Goal: Task Accomplishment & Management: Manage account settings

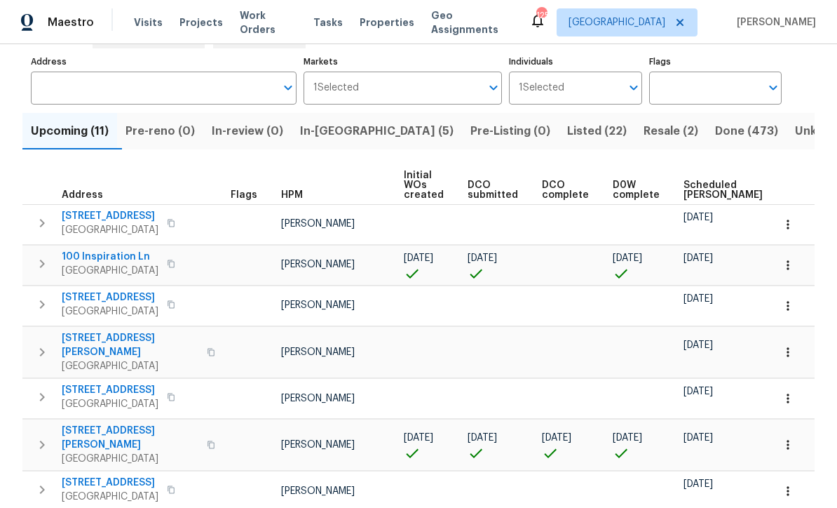
scroll to position [76, 0]
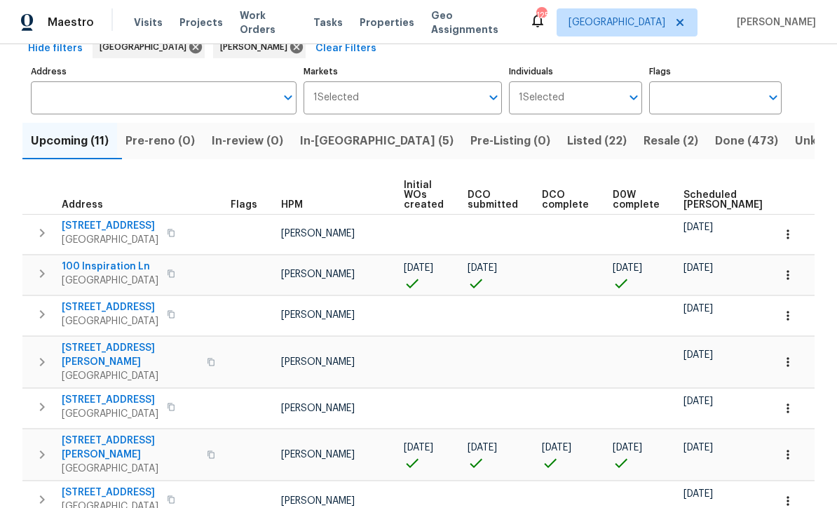
click at [344, 128] on button "In-reno (5)" at bounding box center [377, 141] width 170 height 36
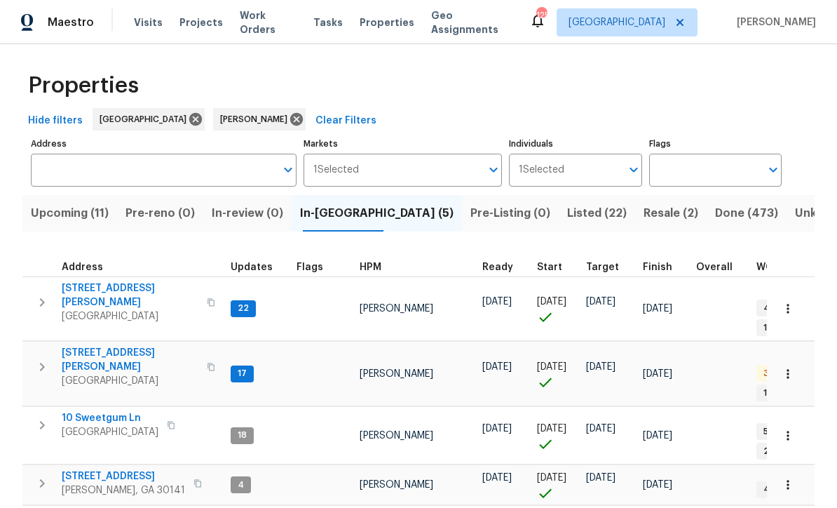
scroll to position [3, 0]
click at [94, 346] on span "61 Jeanette St" at bounding box center [130, 360] width 137 height 28
click at [108, 292] on span "306 Cooper Creek Dr" at bounding box center [130, 296] width 137 height 28
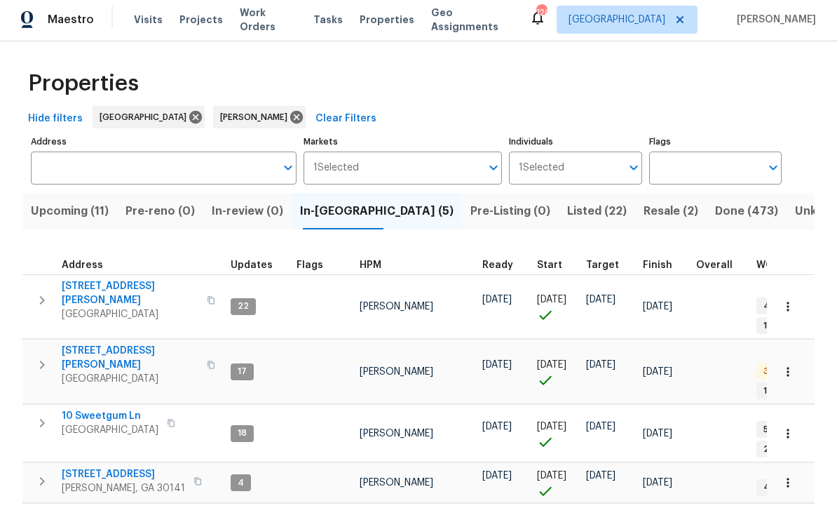
scroll to position [0, 0]
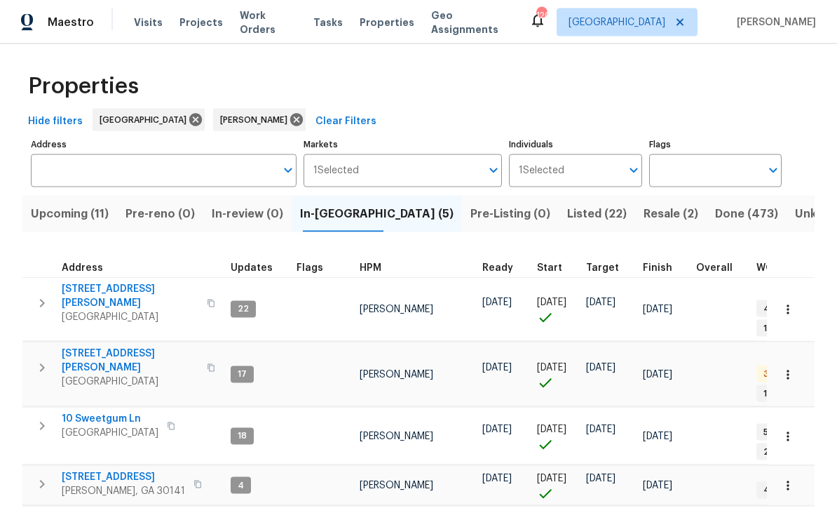
click at [92, 346] on span "[STREET_ADDRESS][PERSON_NAME]" at bounding box center [130, 360] width 137 height 28
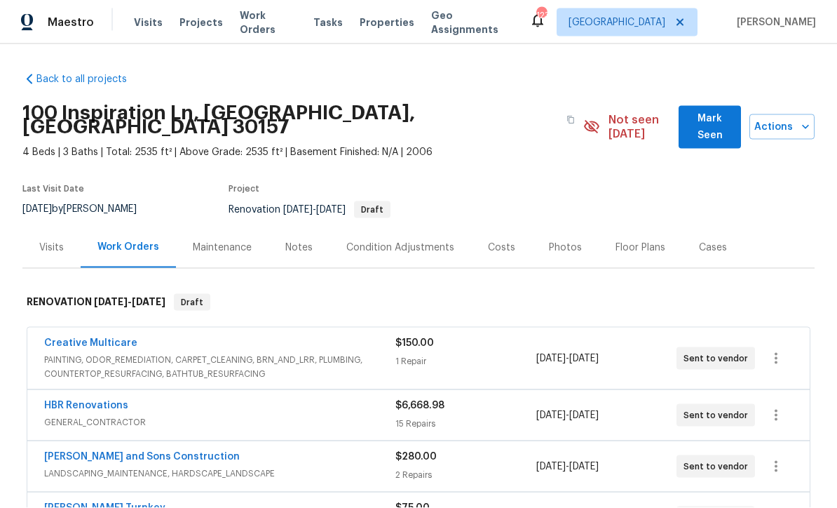
click at [292, 241] on div "Notes" at bounding box center [298, 248] width 27 height 14
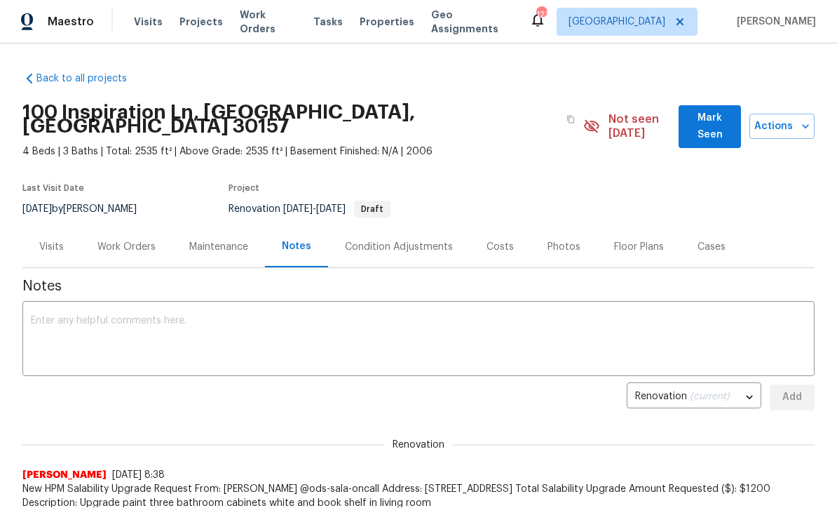
scroll to position [1, 0]
click at [45, 316] on textarea at bounding box center [419, 340] width 776 height 49
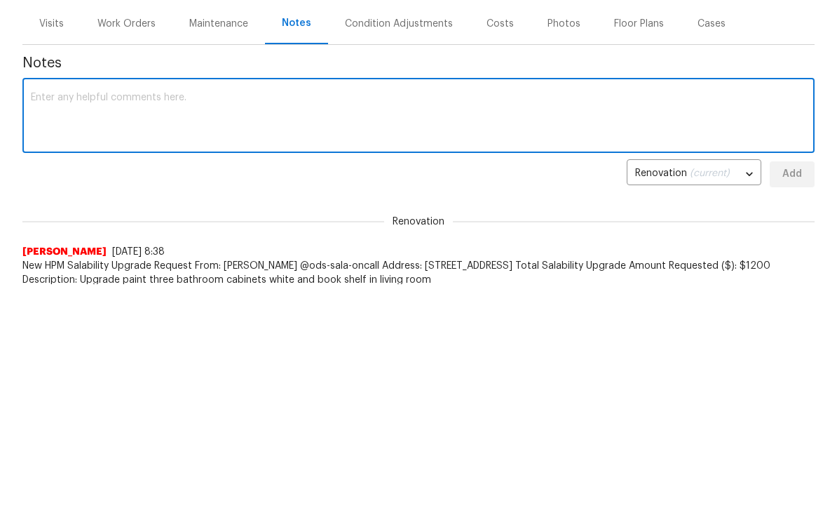
click at [52, 316] on textarea at bounding box center [419, 340] width 776 height 49
paste textarea "Mirsad Srna This is approved. Thanks!"
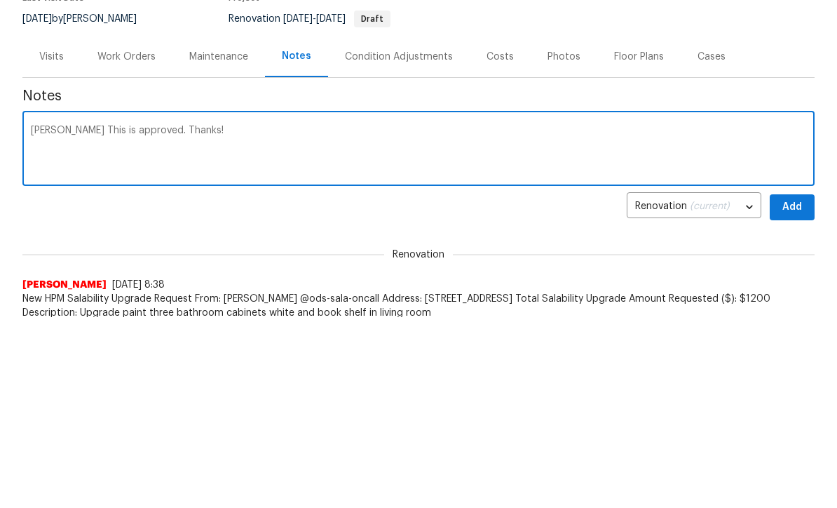
type textarea "Mirsad Srna This is approved. Thanks!"
click at [796, 389] on span "Add" at bounding box center [792, 398] width 22 height 18
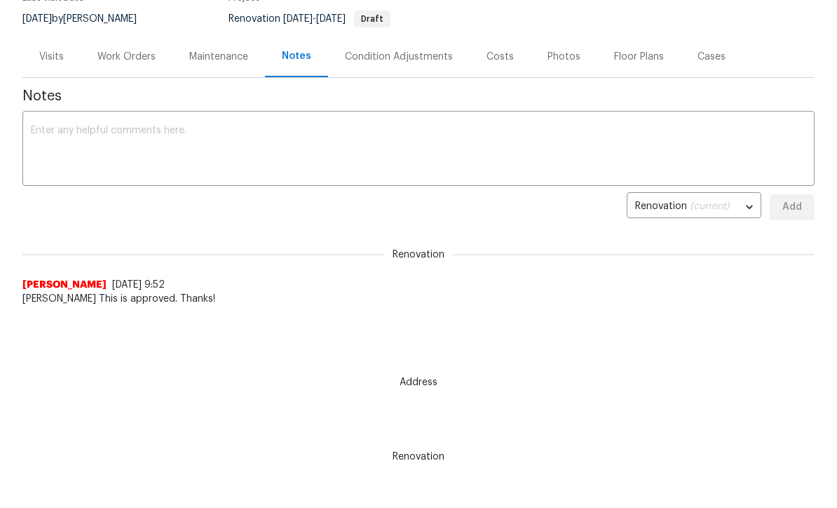
click at [116, 50] on div "Work Orders" at bounding box center [126, 57] width 58 height 14
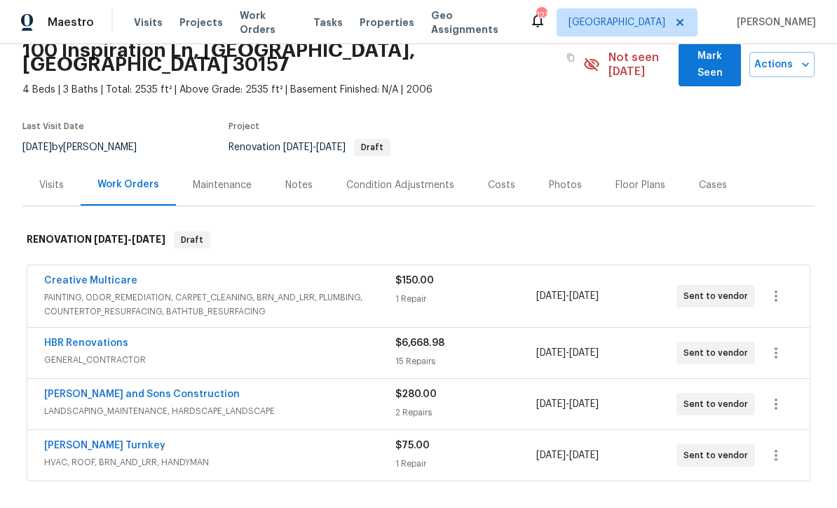
scroll to position [71, 0]
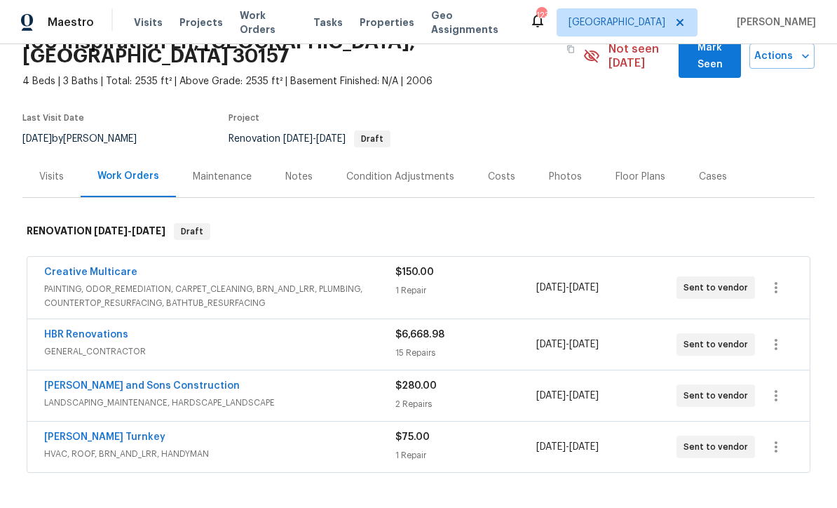
click at [85, 330] on link "HBR Renovations" at bounding box center [86, 335] width 84 height 10
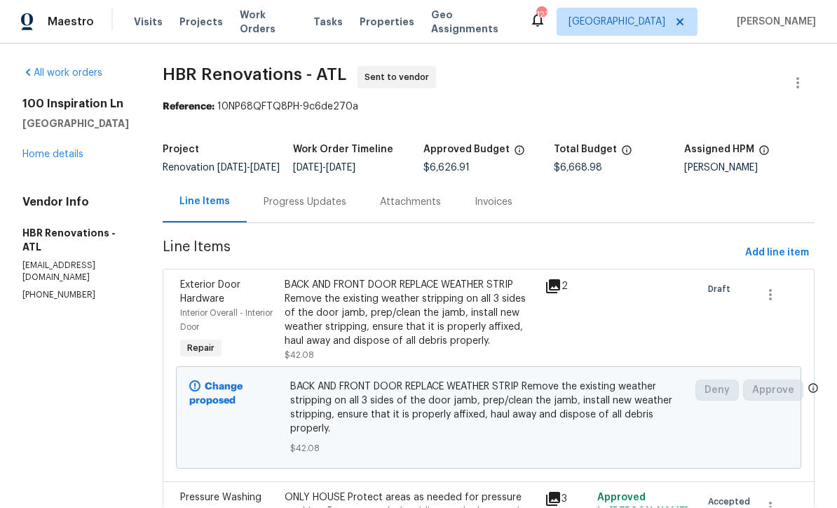
scroll to position [1, 0]
click at [771, 257] on span "Add line item" at bounding box center [778, 254] width 64 height 18
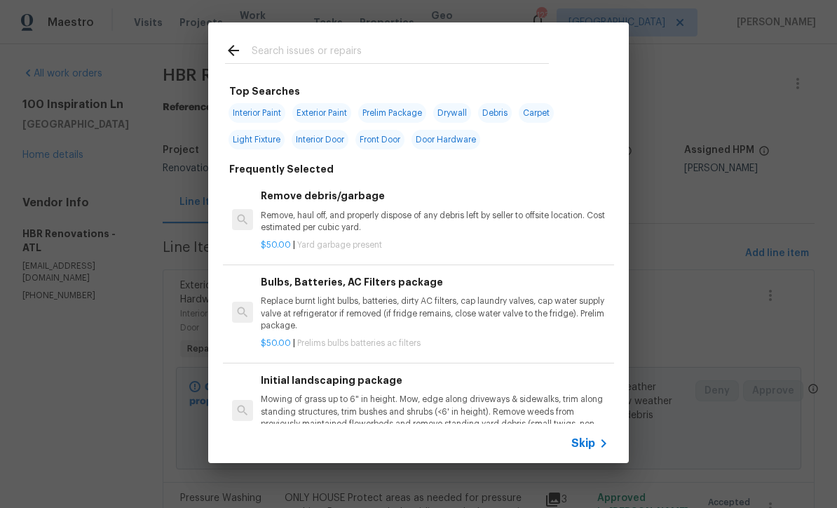
click at [610, 448] on icon at bounding box center [603, 443] width 17 height 17
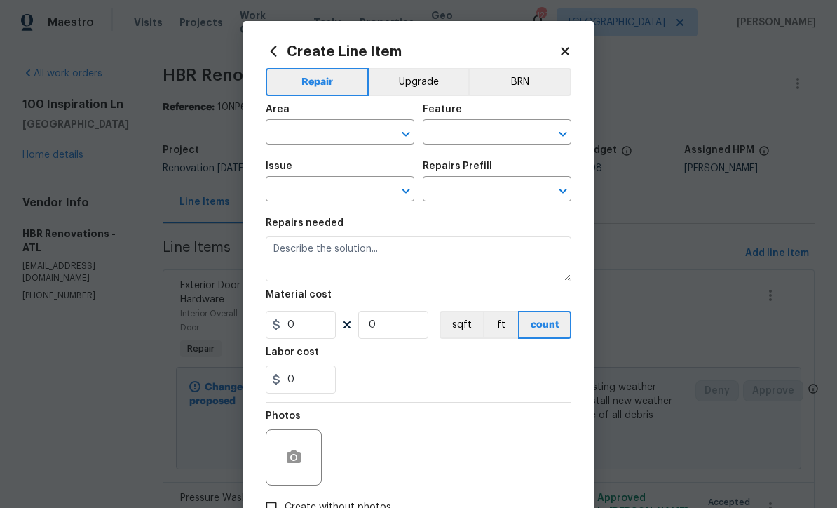
click at [288, 135] on input "text" at bounding box center [320, 134] width 109 height 22
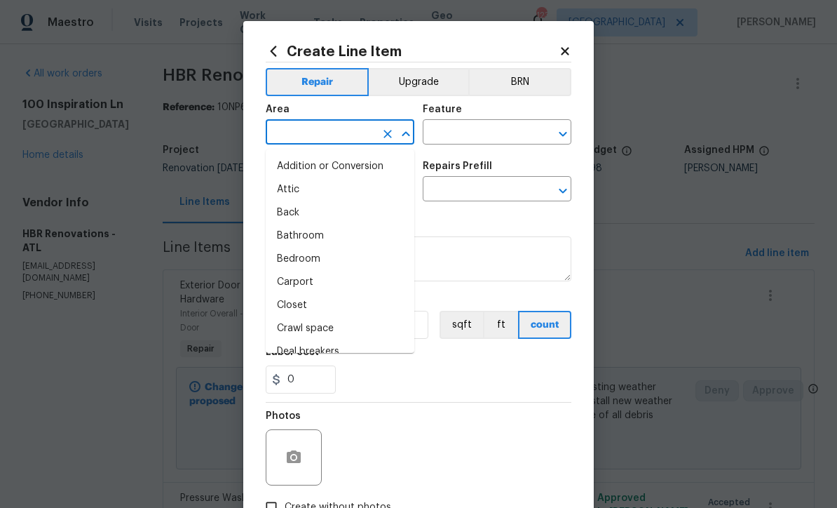
scroll to position [0, 0]
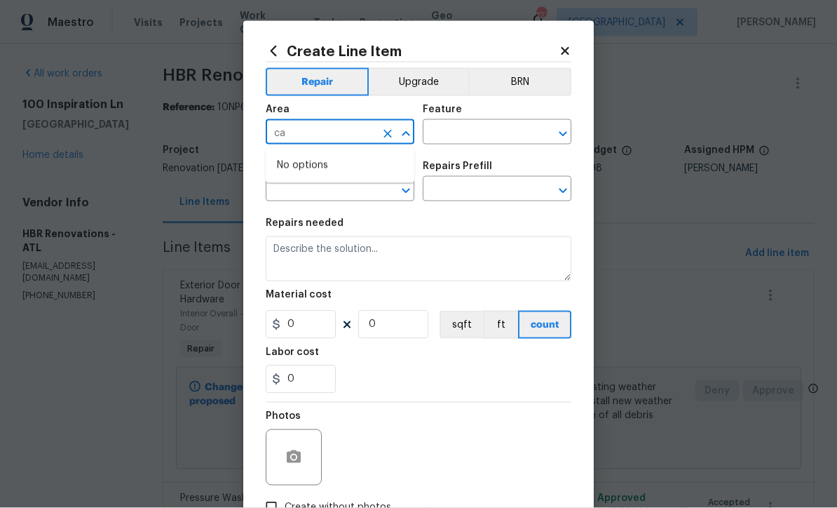
type input "c"
click at [308, 189] on li "Interior Overall" at bounding box center [340, 188] width 149 height 23
type input "Interior Overall"
click at [445, 136] on input "text" at bounding box center [477, 134] width 109 height 22
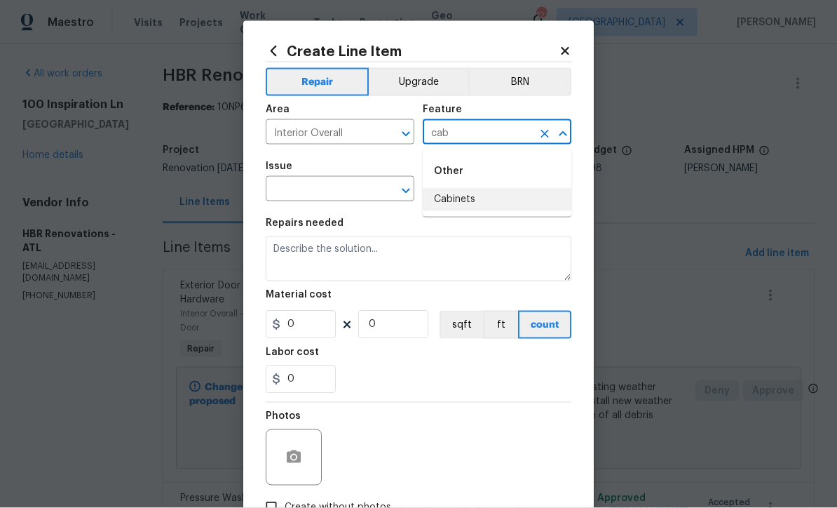
click at [459, 196] on li "Cabinets" at bounding box center [497, 199] width 149 height 23
type input "Cabinets"
click at [344, 192] on input "text" at bounding box center [320, 191] width 109 height 22
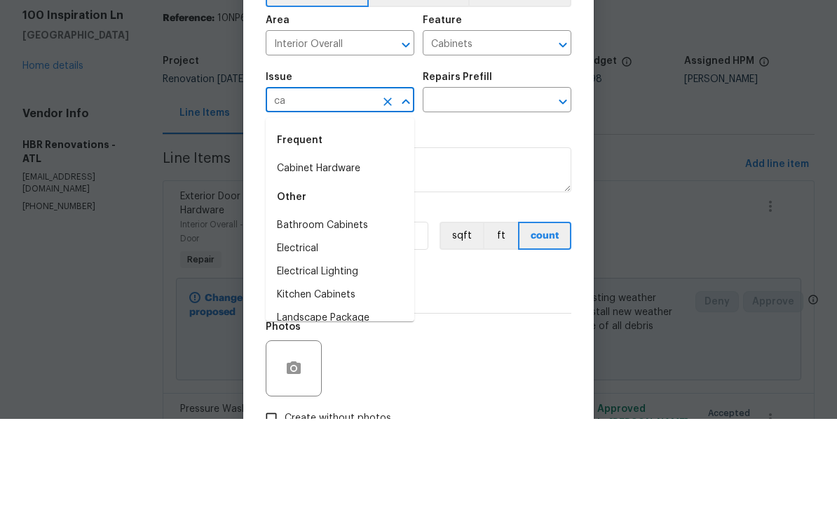
type input "cab"
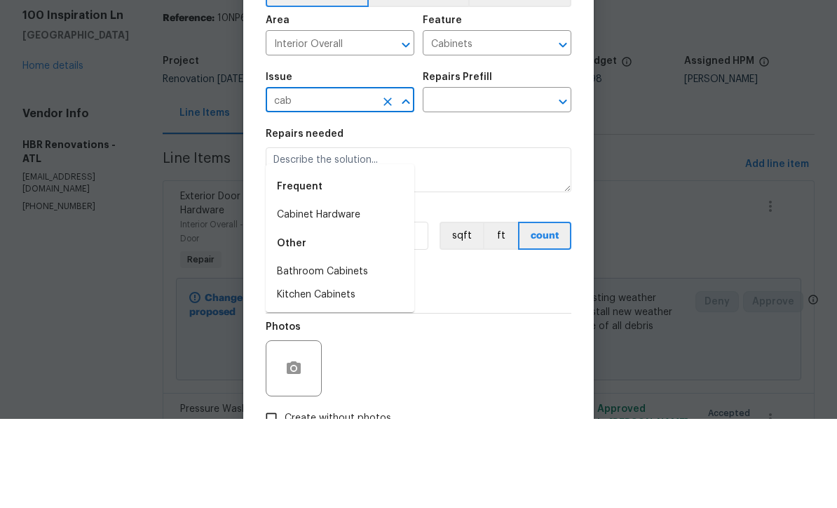
scroll to position [46, 0]
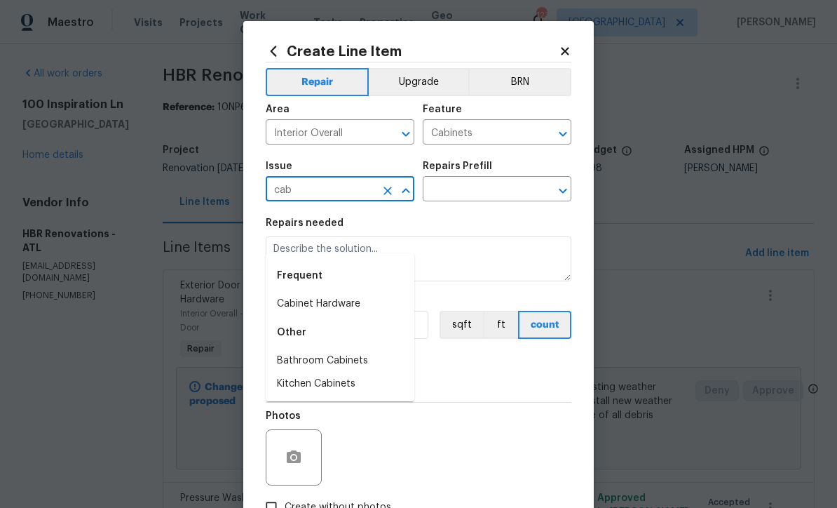
click at [566, 46] on icon at bounding box center [565, 51] width 13 height 13
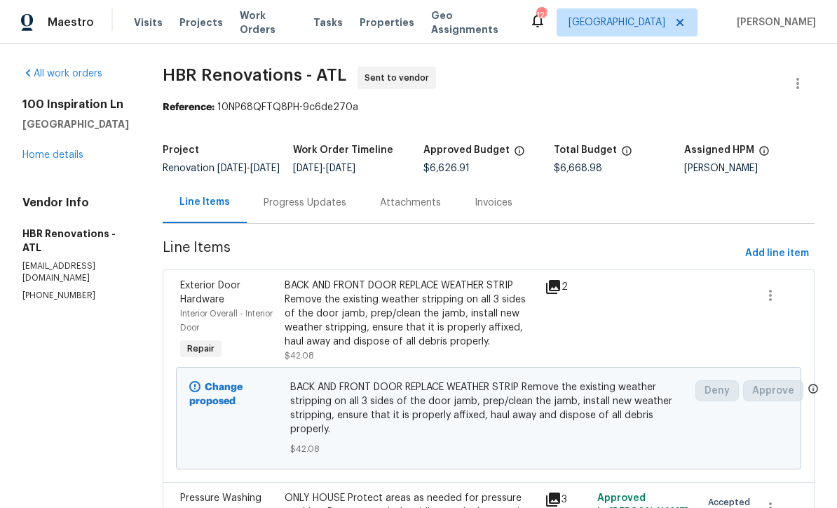
scroll to position [0, 0]
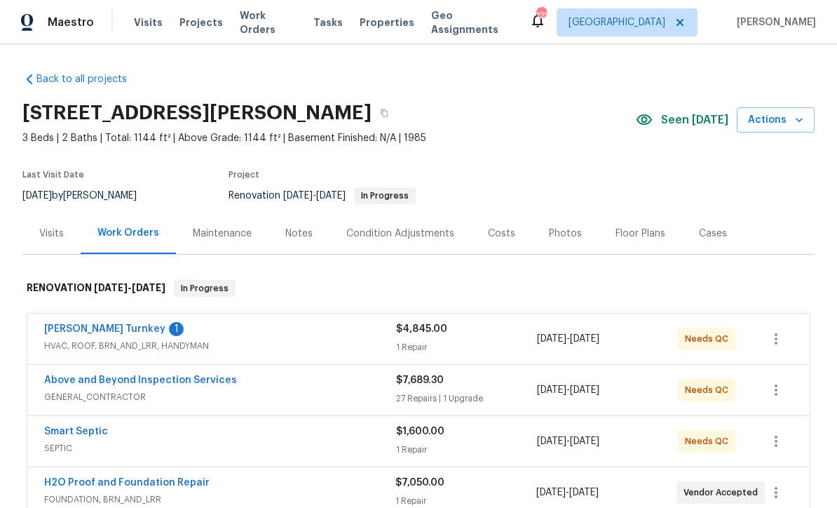
click at [79, 328] on link "[PERSON_NAME] Turnkey" at bounding box center [104, 329] width 121 height 10
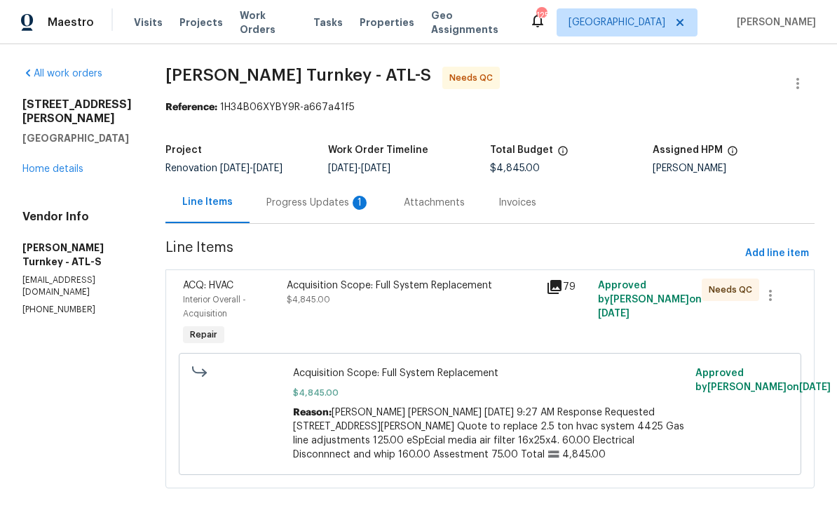
click at [279, 201] on div "Progress Updates 1" at bounding box center [319, 203] width 104 height 14
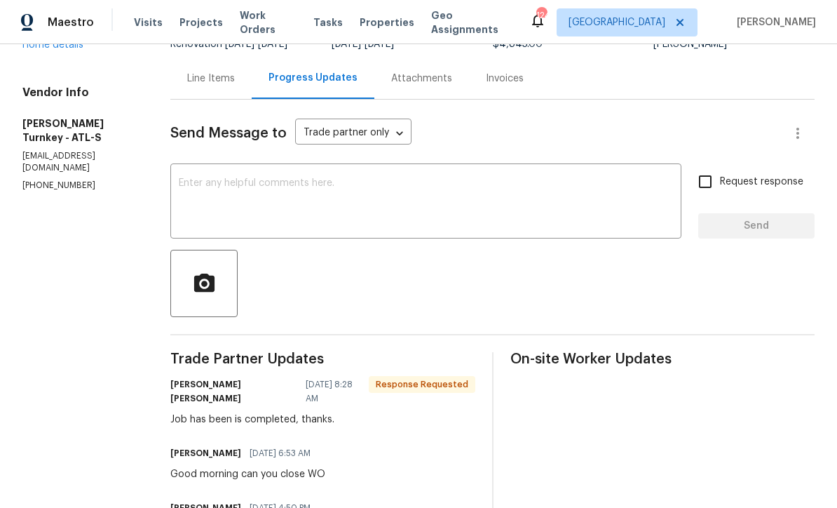
scroll to position [126, 0]
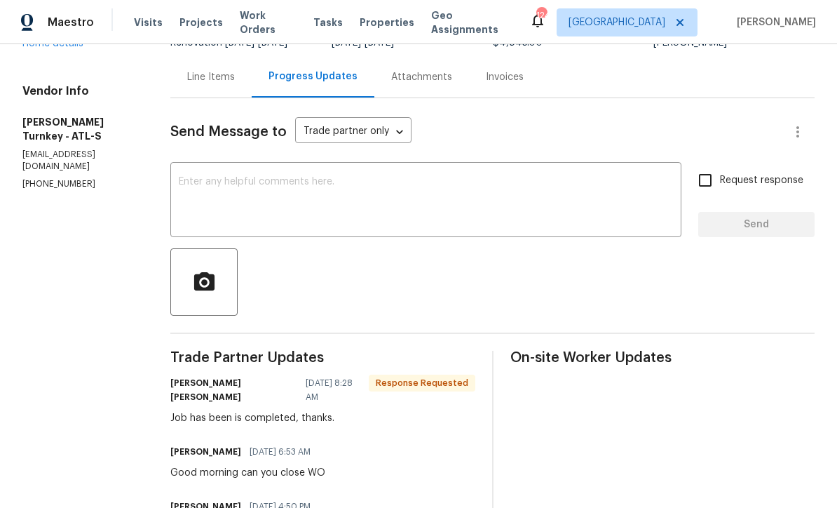
click at [193, 178] on textarea at bounding box center [426, 201] width 494 height 49
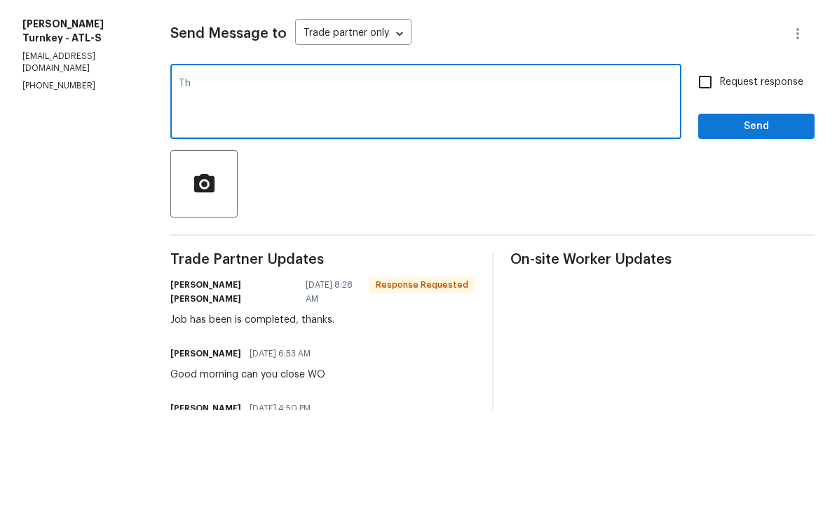
type textarea "T"
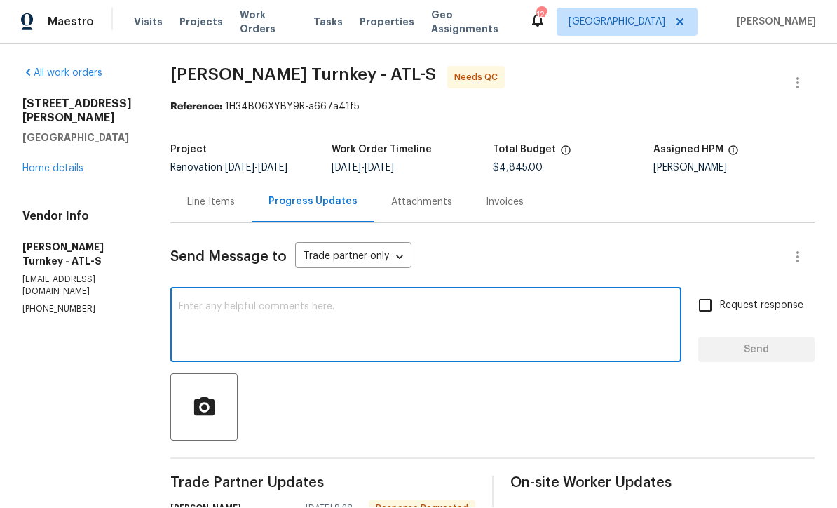
scroll to position [0, 0]
click at [803, 75] on icon "button" at bounding box center [798, 83] width 17 height 17
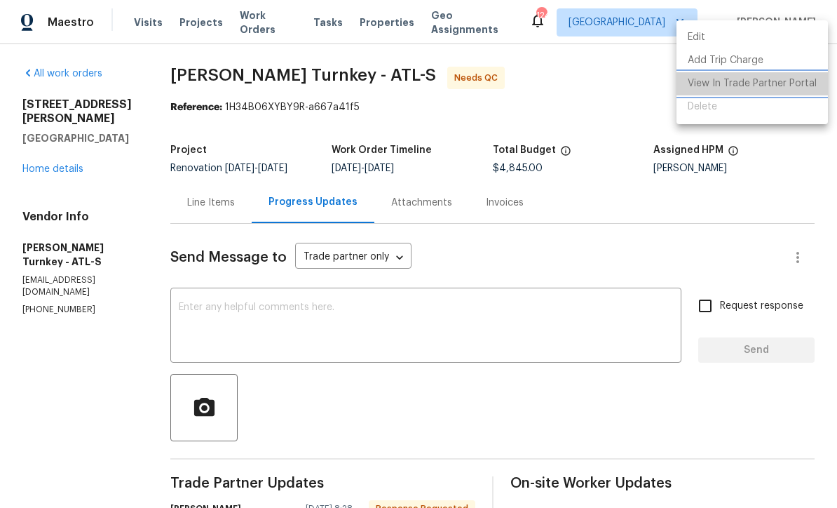
click at [788, 83] on li "View In Trade Partner Portal" at bounding box center [752, 83] width 151 height 23
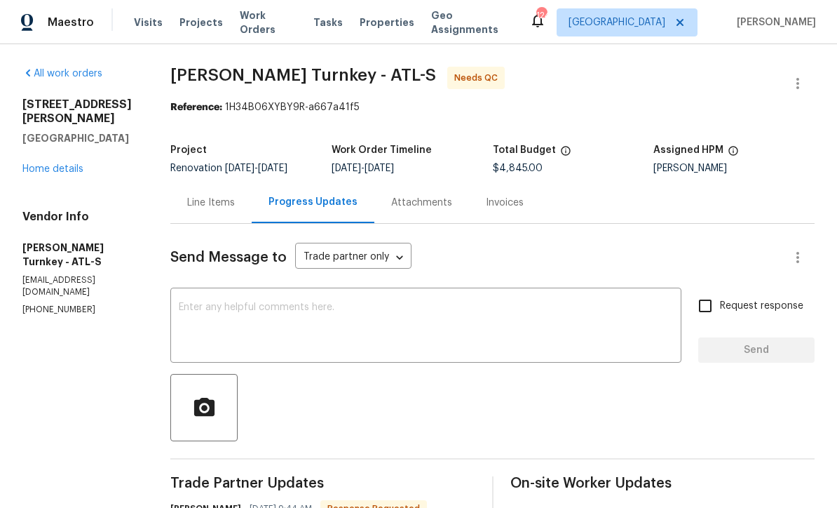
click at [43, 164] on link "Home details" at bounding box center [52, 169] width 61 height 10
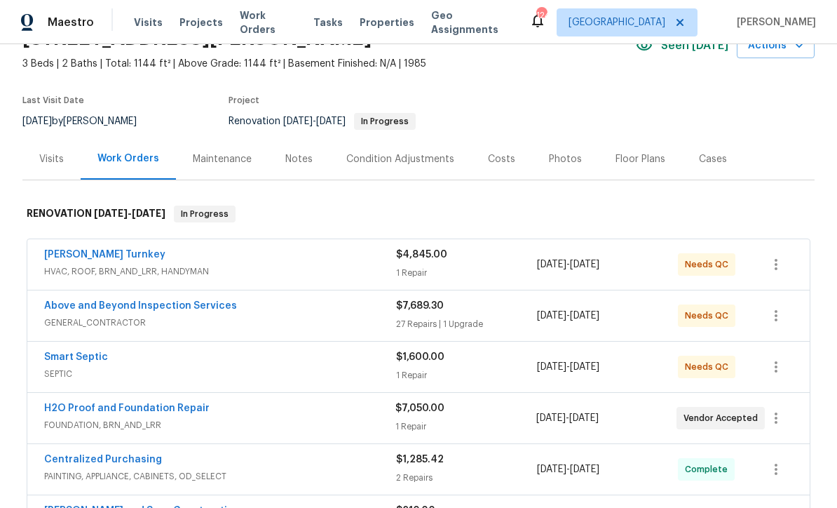
scroll to position [86, 0]
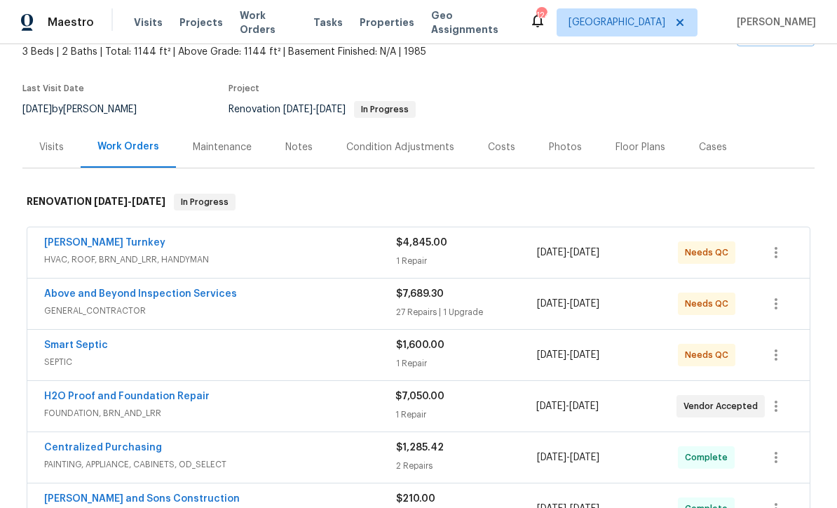
click at [58, 348] on link "Smart Septic" at bounding box center [76, 345] width 64 height 10
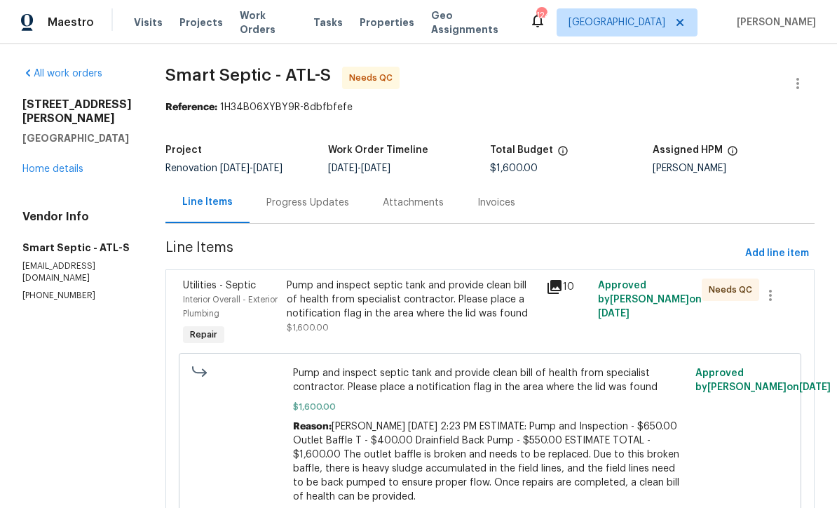
click at [368, 309] on div "Pump and inspect septic tank and provide clean bill of health from specialist c…" at bounding box center [412, 299] width 251 height 42
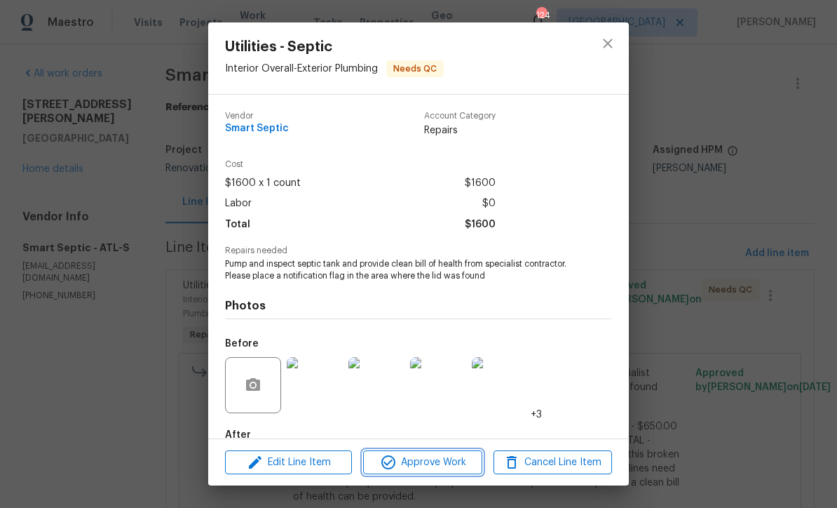
click at [424, 463] on span "Approve Work" at bounding box center [423, 463] width 110 height 18
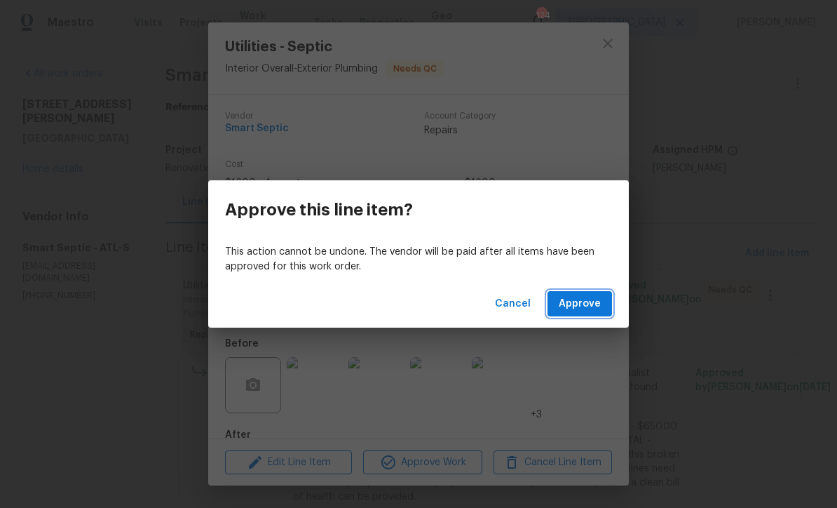
click at [581, 300] on span "Approve" at bounding box center [580, 304] width 42 height 18
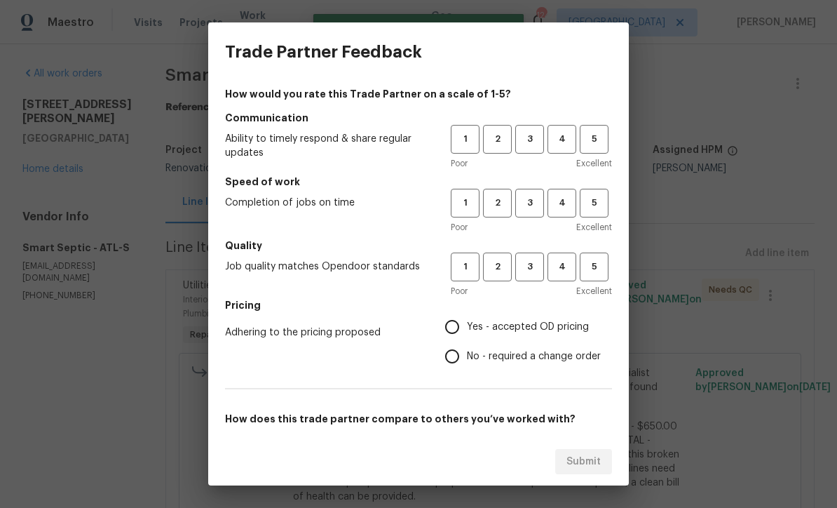
click at [564, 129] on button "4" at bounding box center [562, 139] width 29 height 29
click at [558, 202] on span "4" at bounding box center [562, 203] width 26 height 16
click at [567, 260] on span "4" at bounding box center [562, 267] width 26 height 16
click at [456, 329] on input "Yes - accepted OD pricing" at bounding box center [452, 326] width 29 height 29
radio input "true"
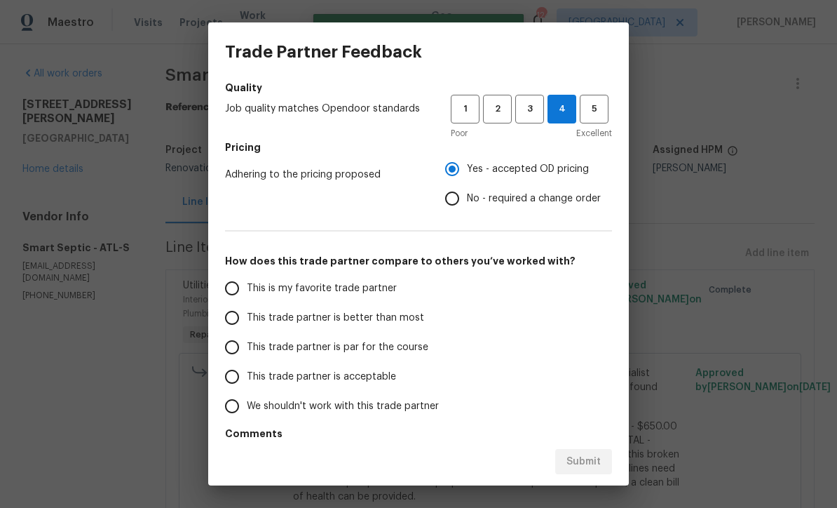
scroll to position [174, 0]
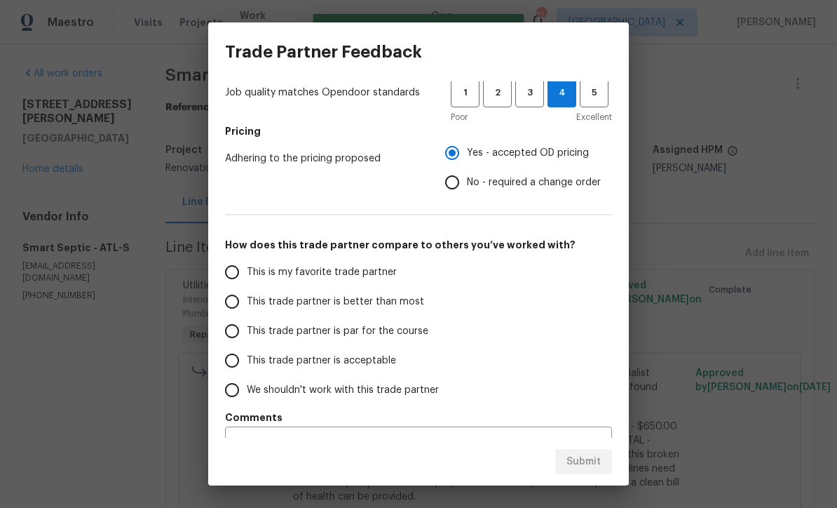
click at [231, 341] on input "This trade partner is par for the course" at bounding box center [231, 330] width 29 height 29
click at [595, 468] on span "Submit" at bounding box center [584, 462] width 34 height 18
radio input "true"
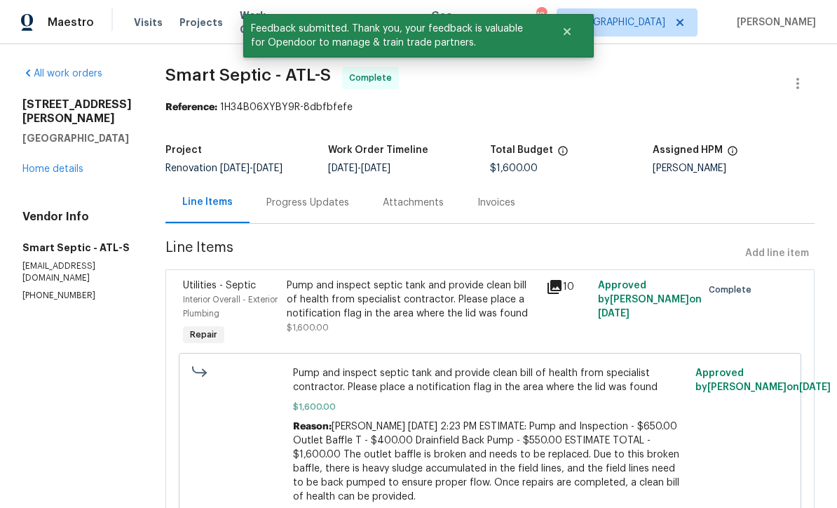
click at [46, 164] on link "Home details" at bounding box center [52, 169] width 61 height 10
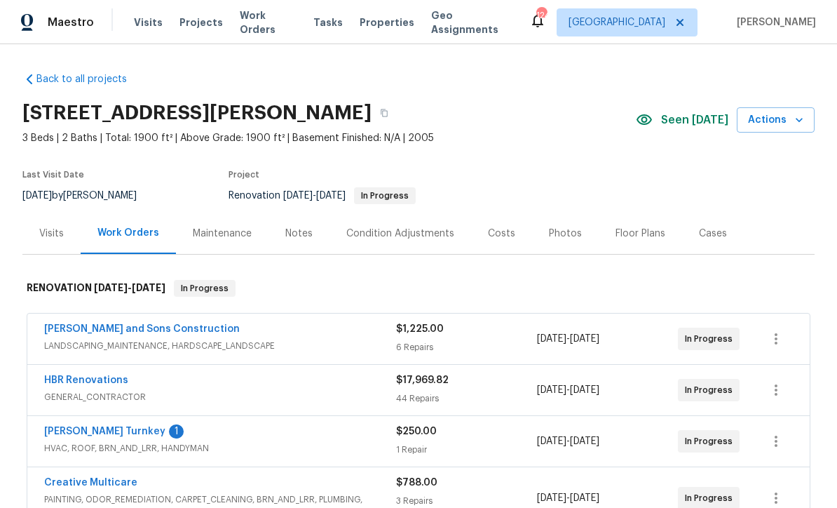
click at [79, 433] on link "[PERSON_NAME] Turnkey" at bounding box center [104, 431] width 121 height 10
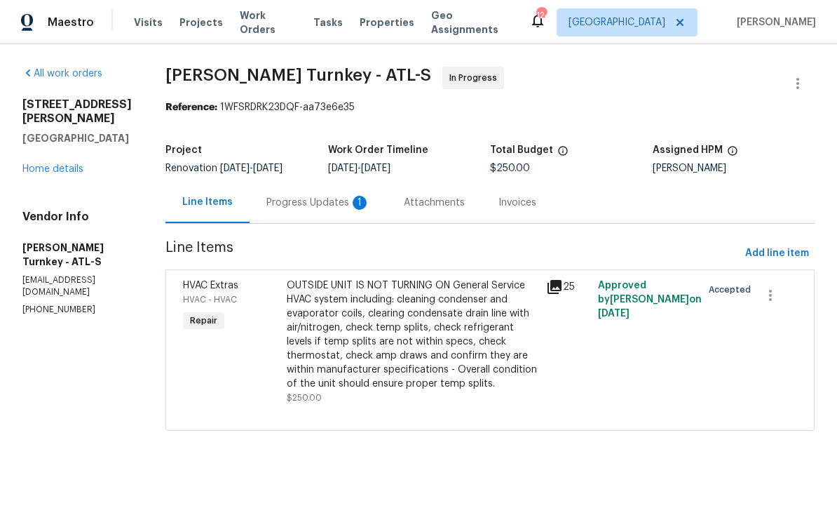
click at [278, 204] on div "Progress Updates 1" at bounding box center [319, 203] width 104 height 14
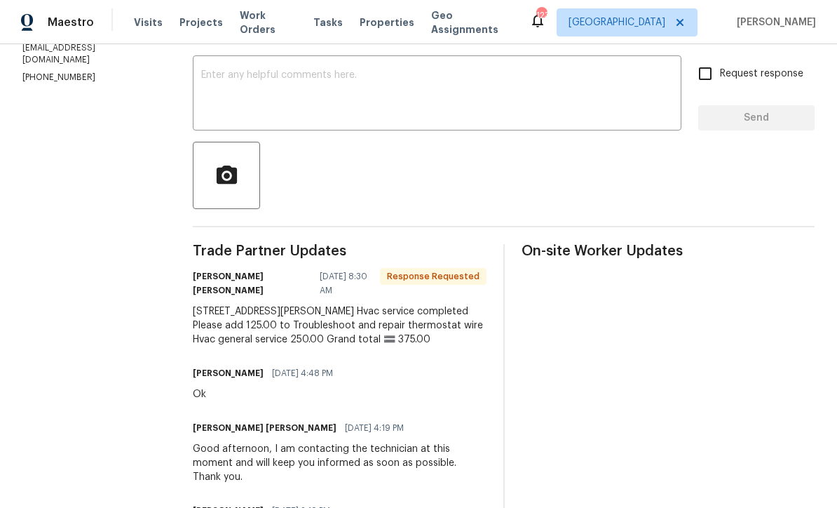
scroll to position [305, 0]
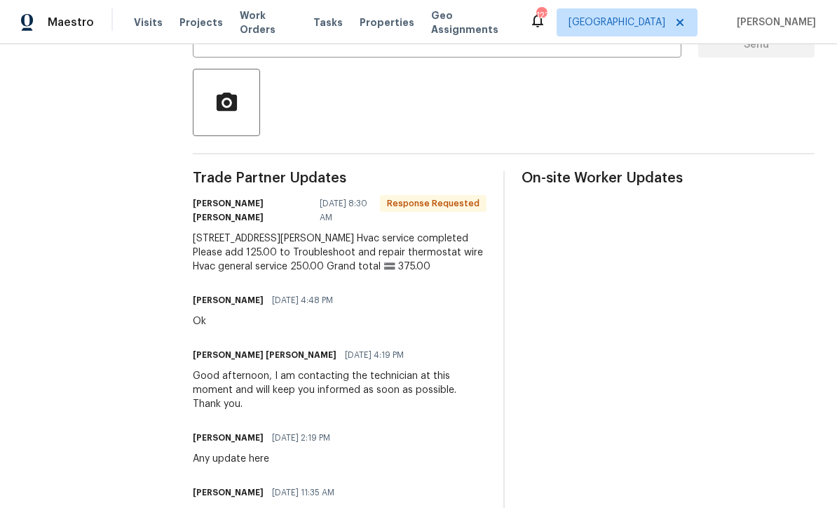
copy div "[PERSON_NAME] [PERSON_NAME] [DATE] 8:30 AM Response Requested [STREET_ADDRESS][…"
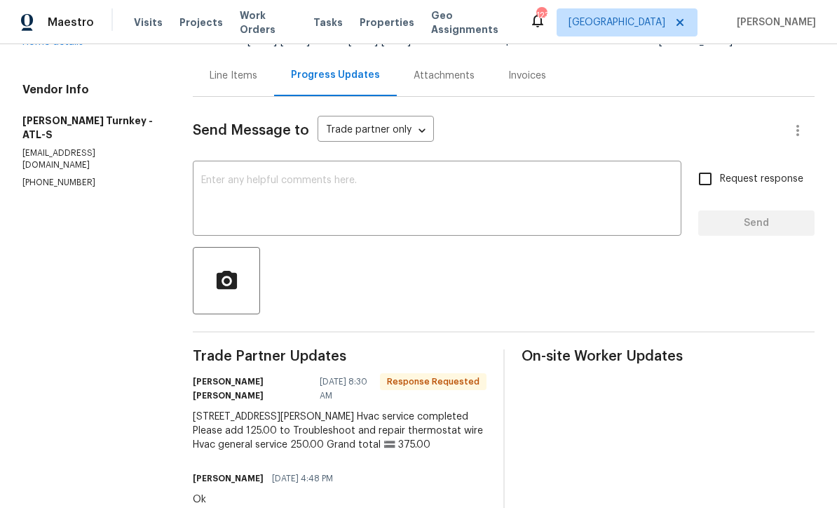
scroll to position [121, 0]
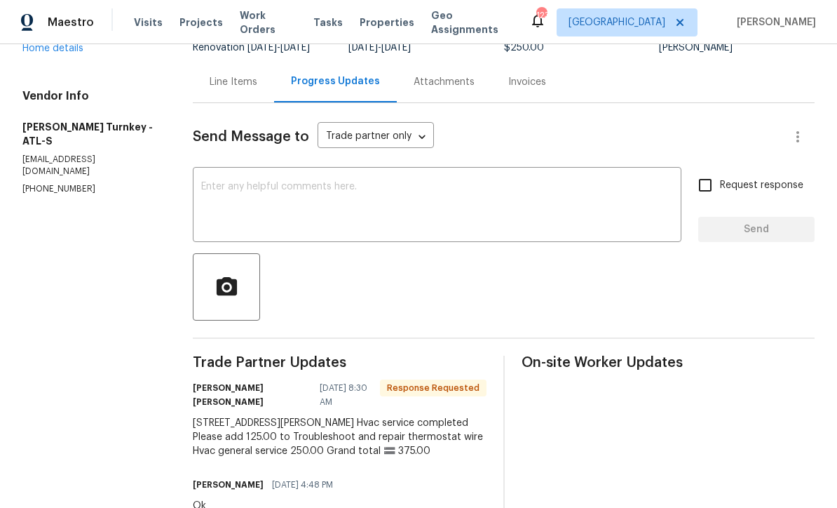
click at [224, 89] on div "Line Items" at bounding box center [234, 82] width 48 height 14
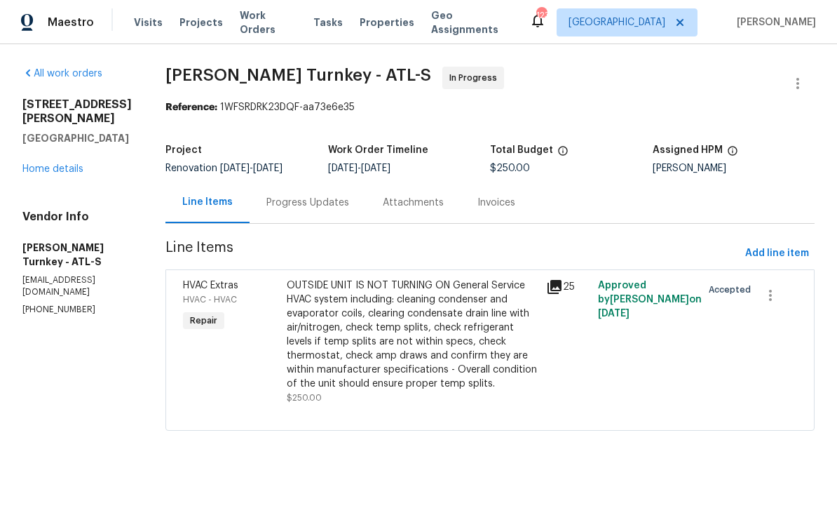
click at [332, 330] on div "OUTSIDE UNIT IS NOT TURNING ON General Service HVAC system including: cleaning …" at bounding box center [412, 334] width 251 height 112
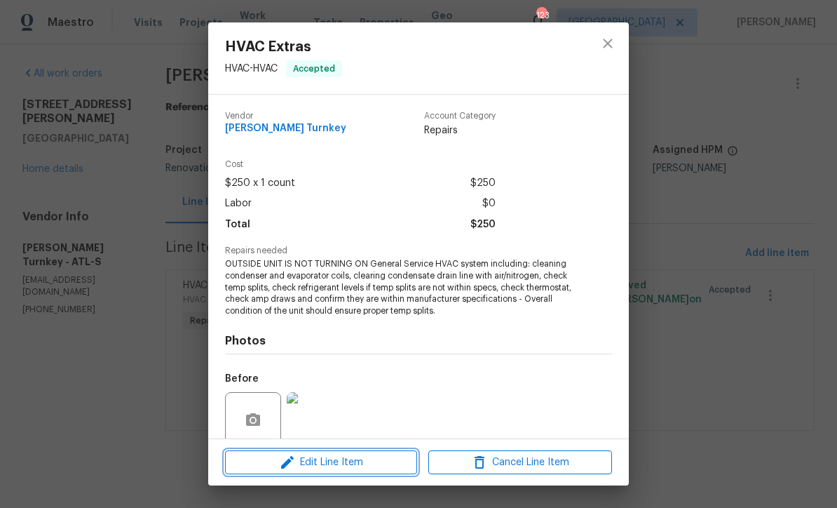
click at [304, 466] on span "Edit Line Item" at bounding box center [321, 463] width 184 height 18
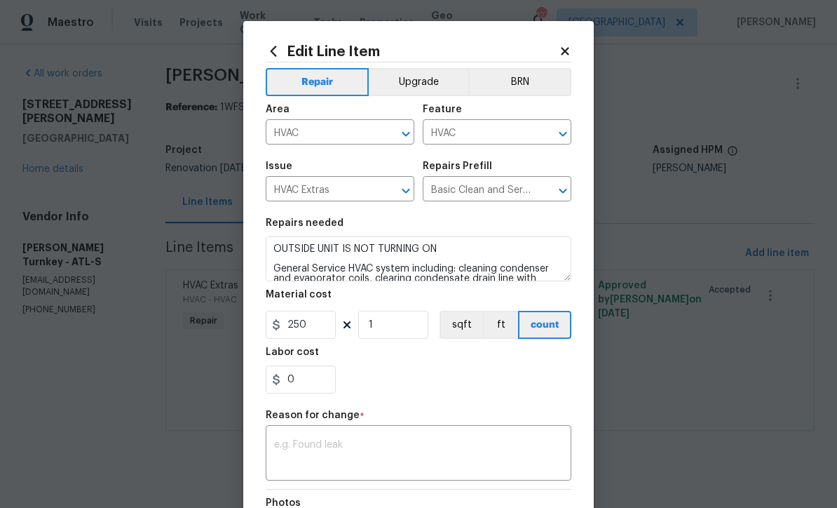
click at [287, 439] on div "x ​" at bounding box center [419, 455] width 306 height 52
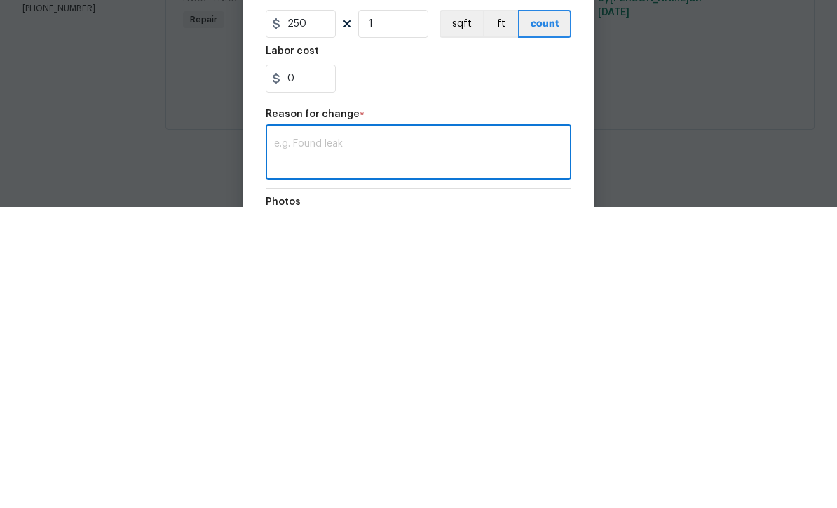
click at [287, 429] on div "x ​" at bounding box center [419, 455] width 306 height 52
click at [283, 440] on textarea at bounding box center [418, 454] width 289 height 29
paste textarea "[PERSON_NAME] [PERSON_NAME] [DATE] 8:30 AM Response Requested [STREET_ADDRESS][…"
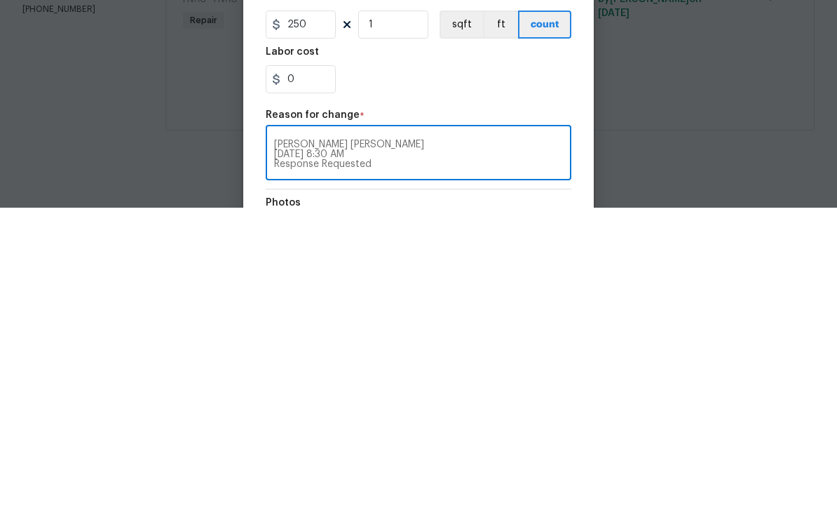
scroll to position [29, 0]
type textarea "[PERSON_NAME] [PERSON_NAME] [DATE] 8:30 AM Response Requested [STREET_ADDRESS][…"
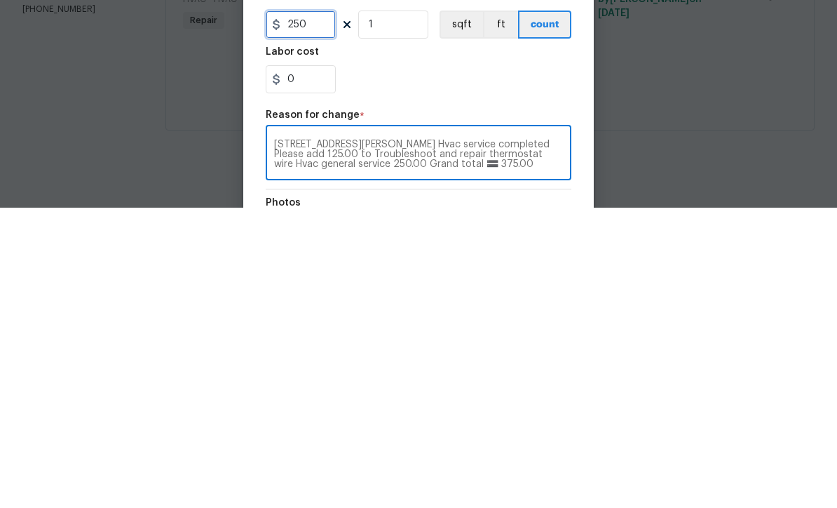
click at [323, 311] on input "250" at bounding box center [301, 325] width 70 height 28
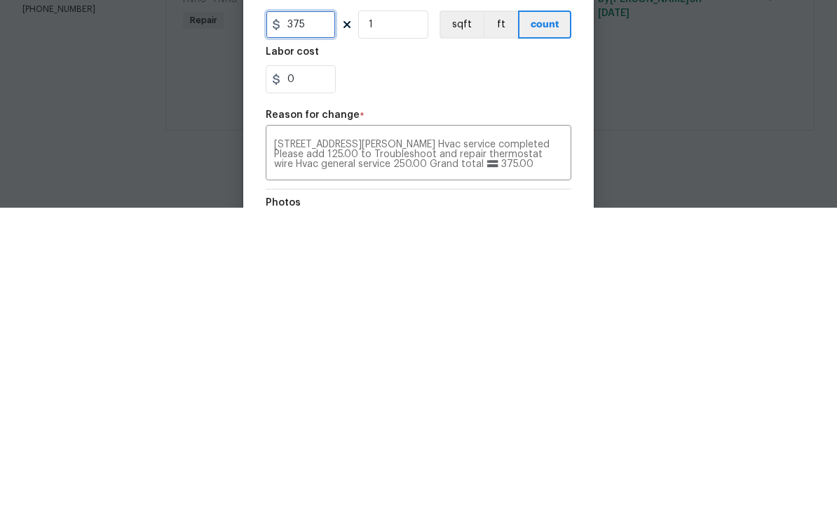
type input "375"
click at [384, 365] on div "0" at bounding box center [419, 379] width 306 height 28
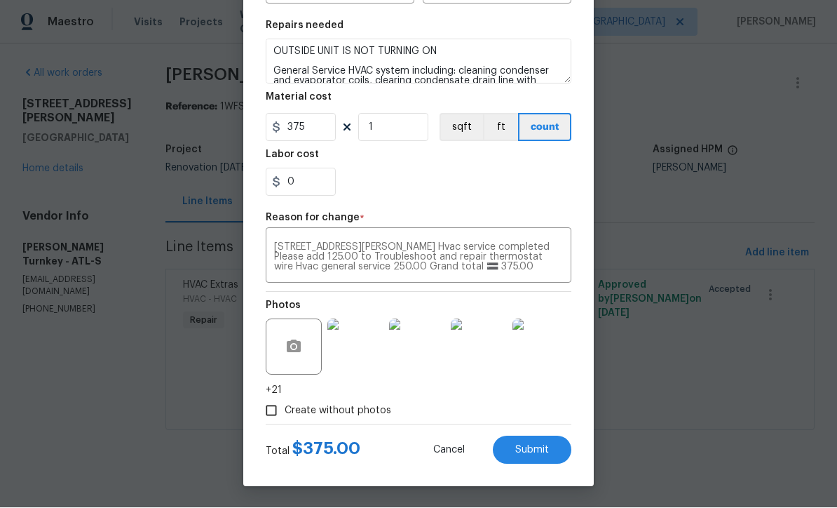
scroll to position [200, 0]
click at [525, 445] on span "Submit" at bounding box center [533, 450] width 34 height 11
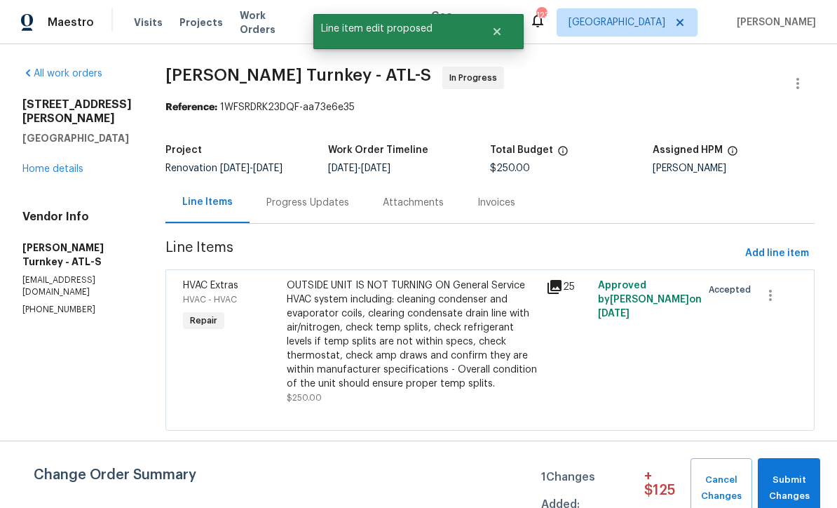
scroll to position [0, 0]
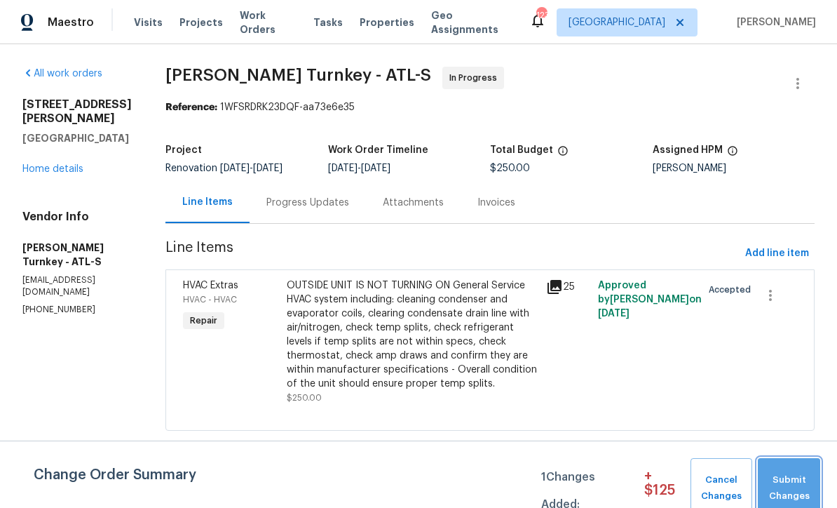
click at [788, 473] on span "Submit Changes" at bounding box center [789, 488] width 48 height 32
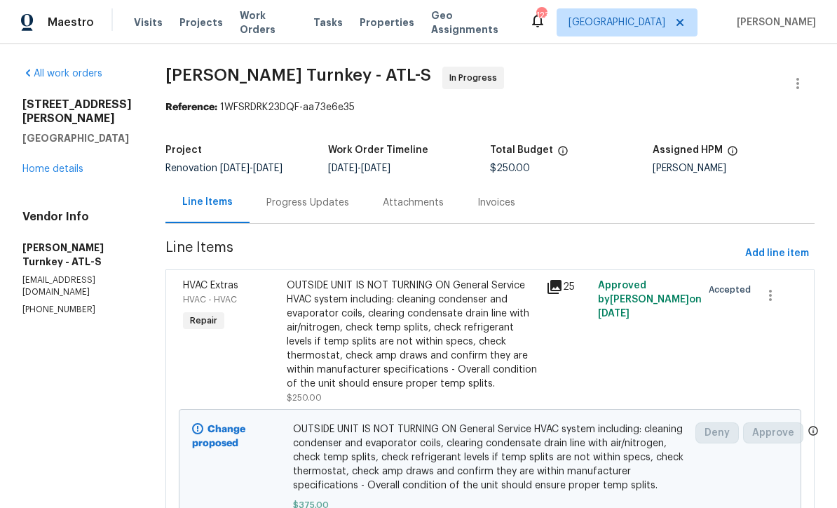
click at [273, 201] on div "Progress Updates" at bounding box center [308, 203] width 83 height 14
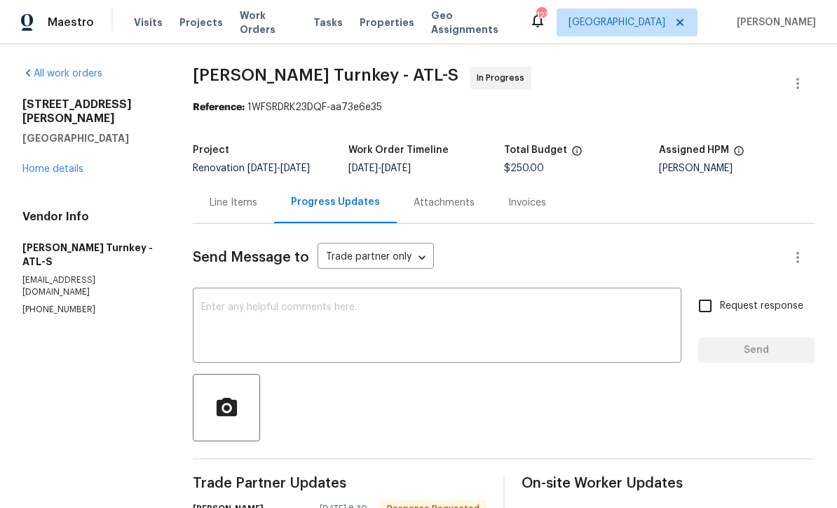
click at [222, 318] on textarea at bounding box center [437, 326] width 472 height 49
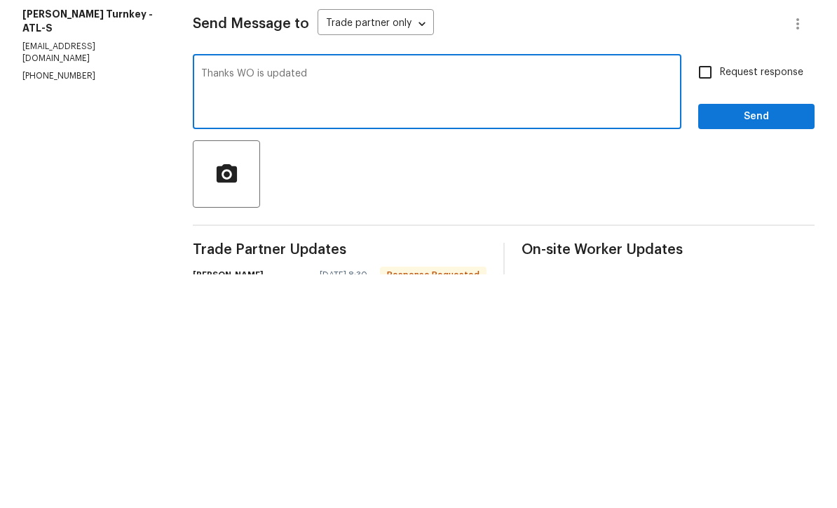
type textarea "Thanks WO is updated"
click at [707, 291] on input "Request response" at bounding box center [705, 305] width 29 height 29
checkbox input "true"
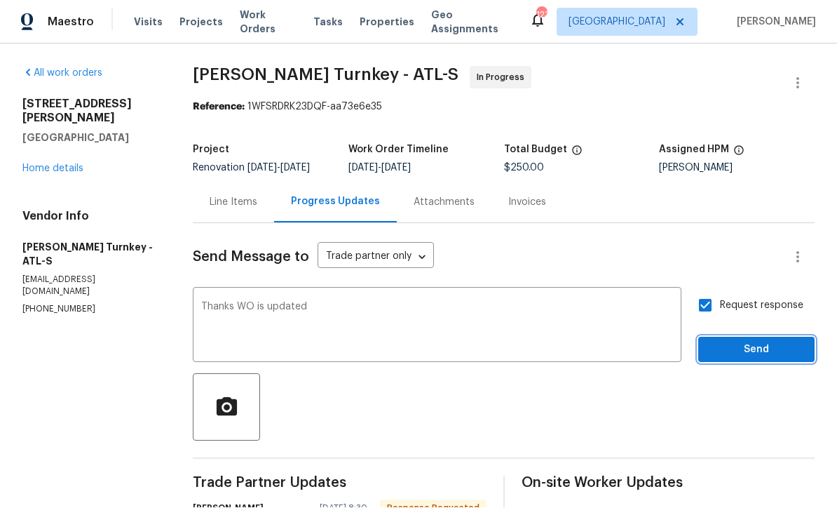
click at [760, 342] on span "Send" at bounding box center [757, 351] width 94 height 18
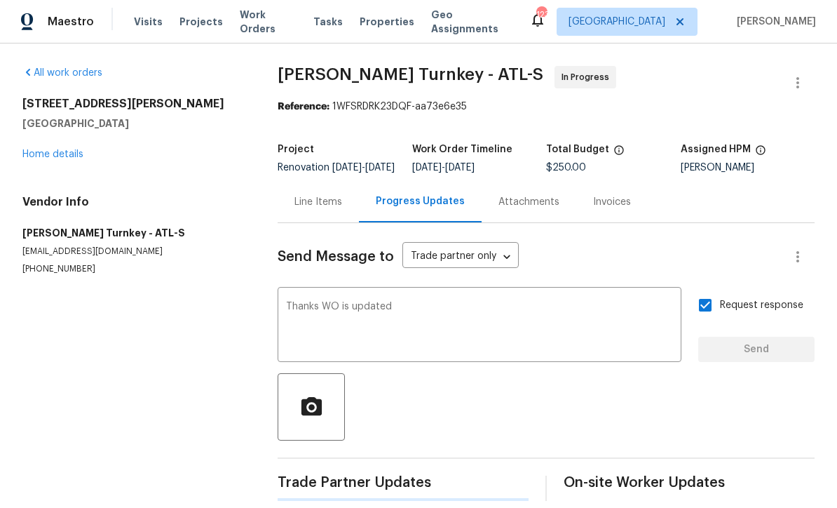
scroll to position [27, 0]
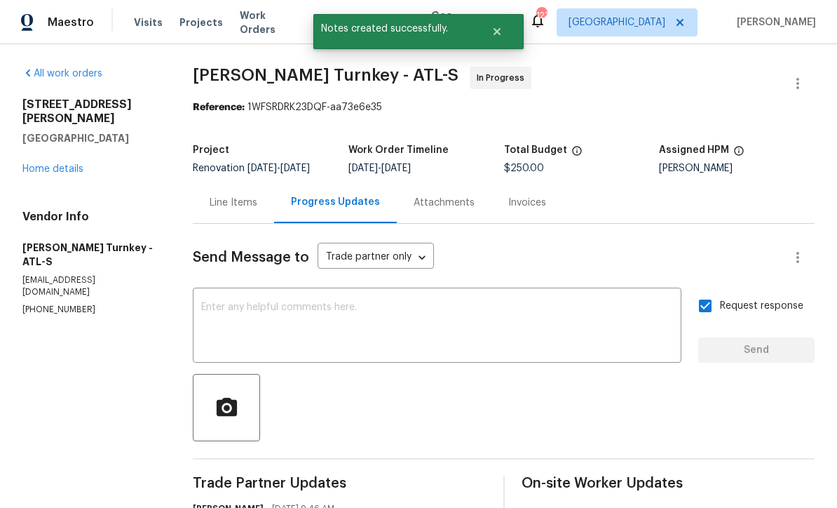
click at [46, 164] on link "Home details" at bounding box center [52, 169] width 61 height 10
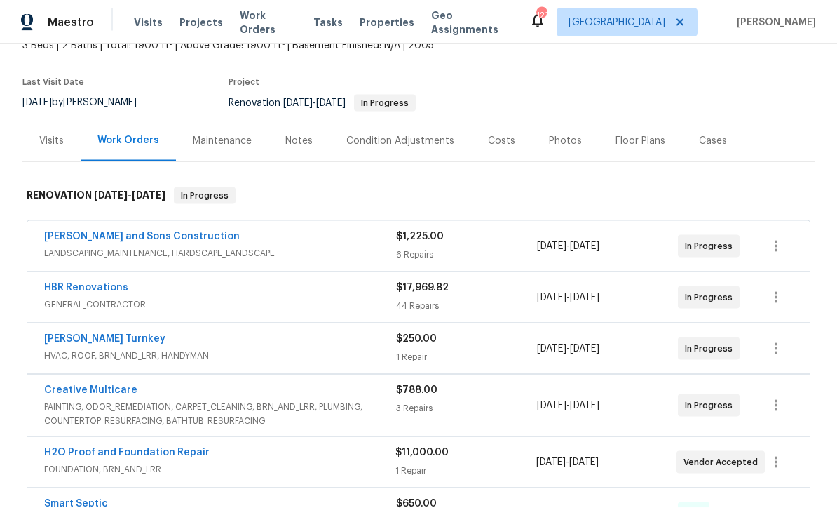
scroll to position [96, 0]
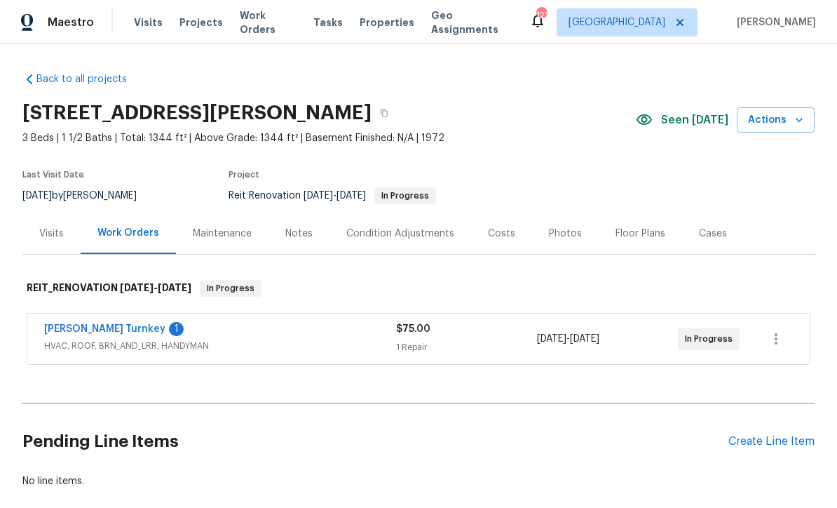
click at [63, 326] on link "[PERSON_NAME] Turnkey" at bounding box center [104, 329] width 121 height 10
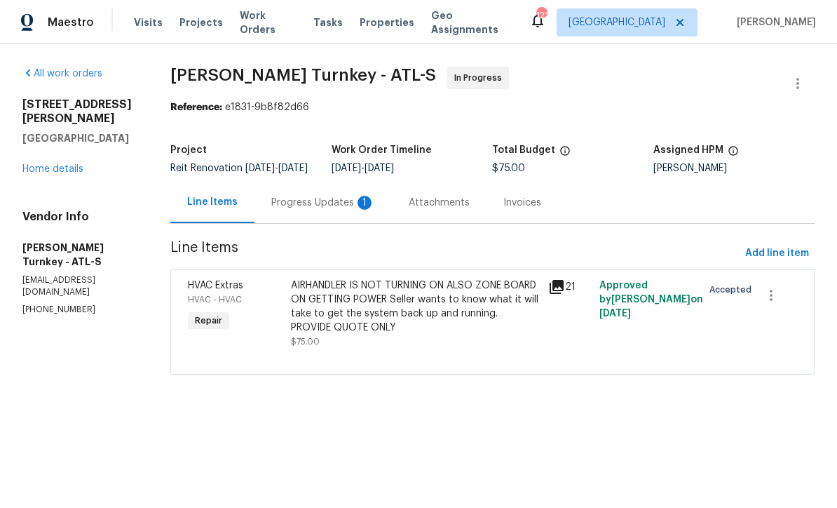
click at [299, 209] on div "Progress Updates 1" at bounding box center [323, 203] width 104 height 14
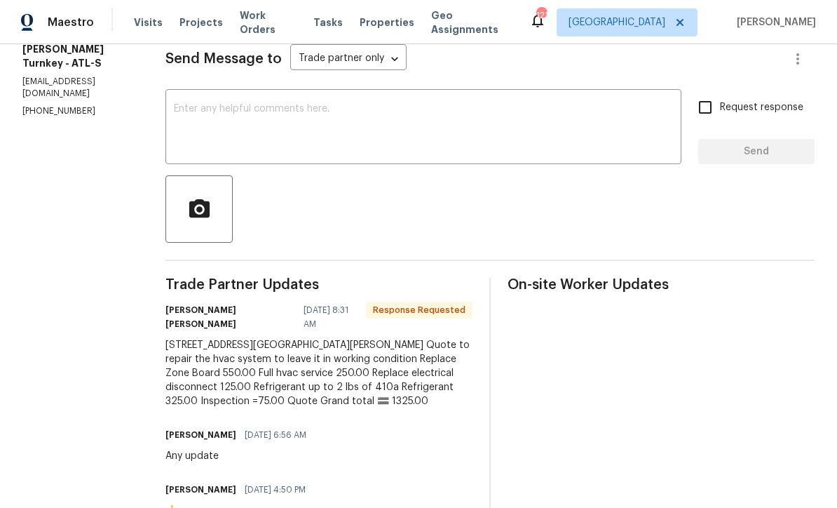
scroll to position [243, 0]
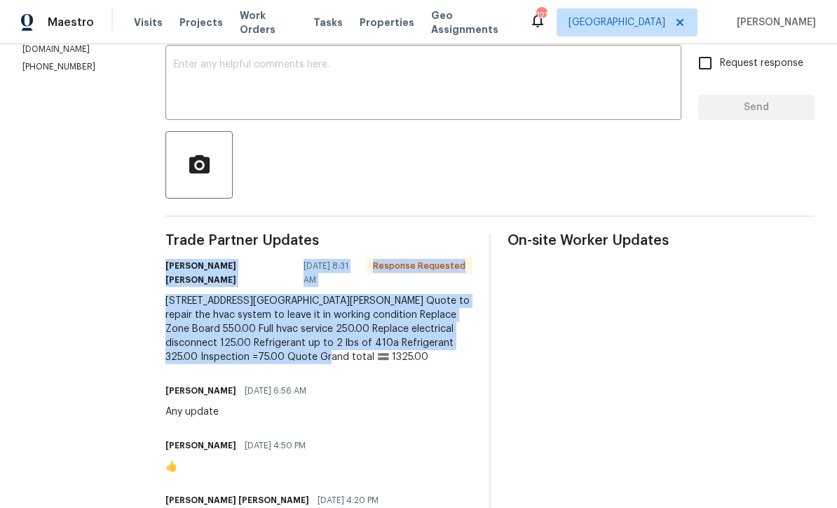
copy div "Juan David Aguilar 09/30/2025 8:31 AM Response Requested 8775 Lee rd lithia spr…"
click at [187, 76] on textarea at bounding box center [423, 84] width 499 height 49
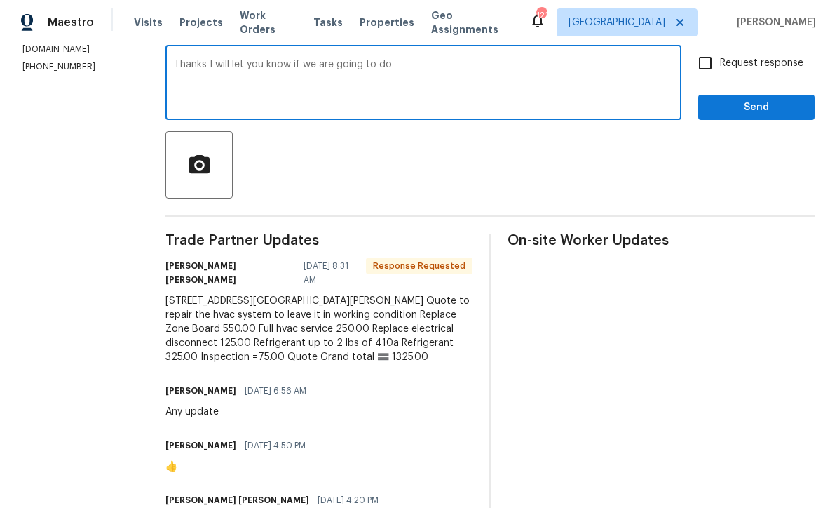
type textarea "Thanks I will let you know if we are going to do"
click at [709, 69] on input "Request response" at bounding box center [705, 62] width 29 height 29
checkbox input "true"
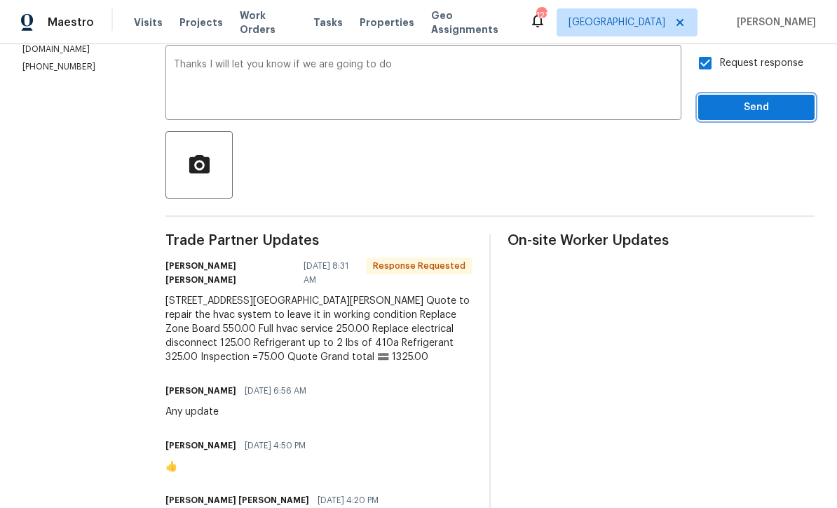
click at [755, 114] on span "Send" at bounding box center [757, 108] width 94 height 18
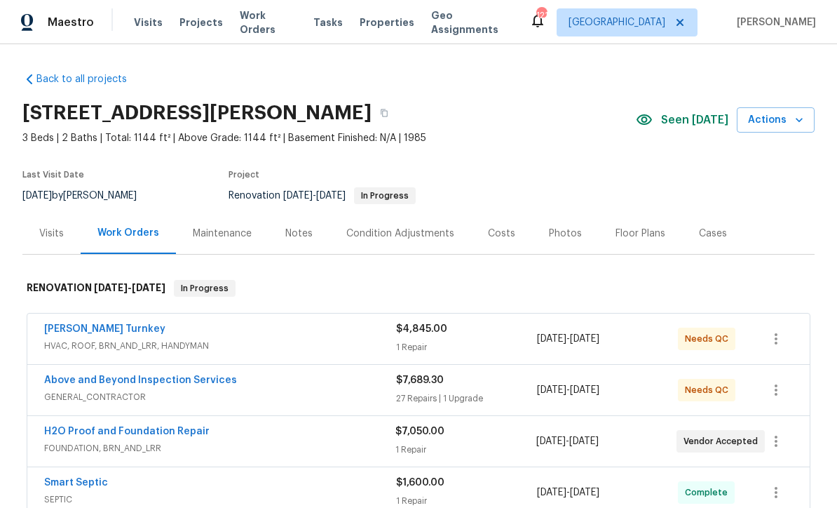
click at [100, 375] on link "Above and Beyond Inspection Services" at bounding box center [140, 380] width 193 height 10
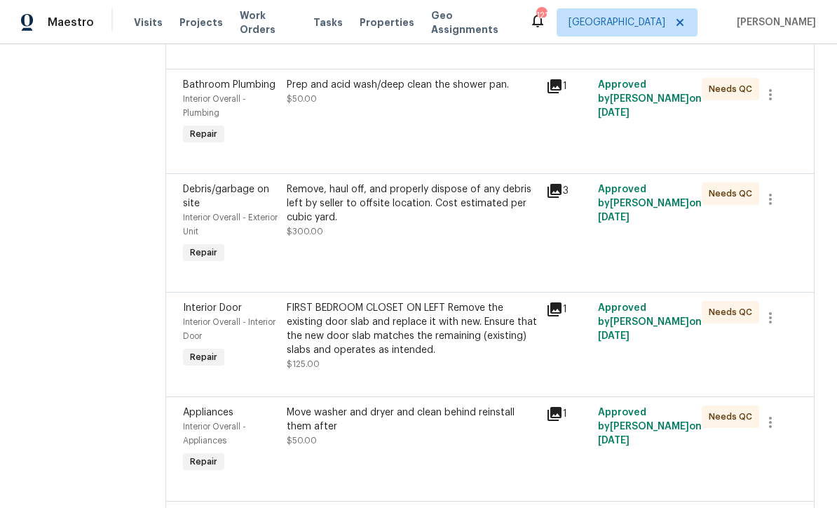
scroll to position [701, 0]
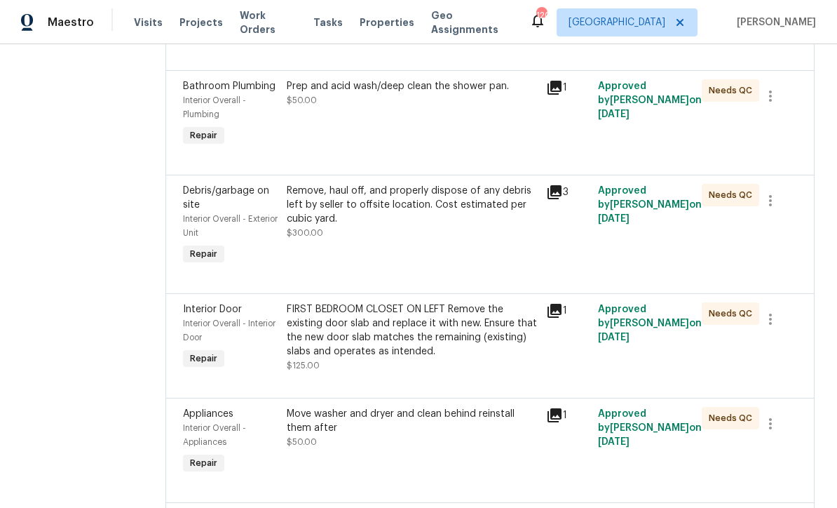
click at [386, 226] on div "Remove, haul off, and properly dispose of any debris left by seller to offsite …" at bounding box center [412, 205] width 251 height 42
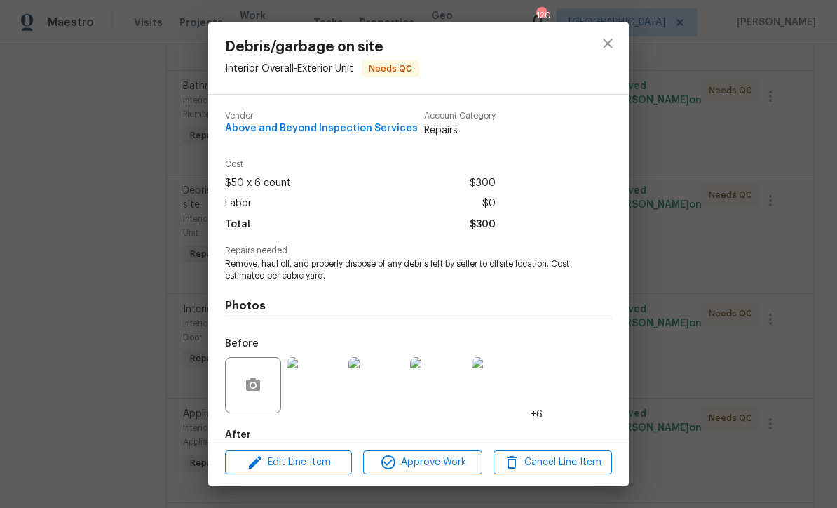
click at [318, 389] on img at bounding box center [315, 385] width 56 height 56
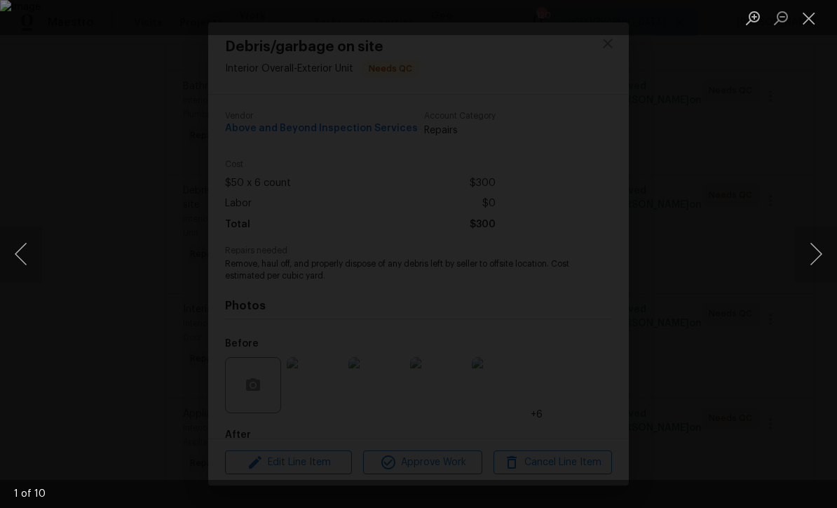
click at [819, 257] on button "Next image" at bounding box center [816, 254] width 42 height 56
click at [813, 259] on button "Next image" at bounding box center [816, 254] width 42 height 56
click at [809, 257] on button "Next image" at bounding box center [816, 254] width 42 height 56
click at [816, 250] on button "Next image" at bounding box center [816, 254] width 42 height 56
click at [818, 257] on button "Next image" at bounding box center [816, 254] width 42 height 56
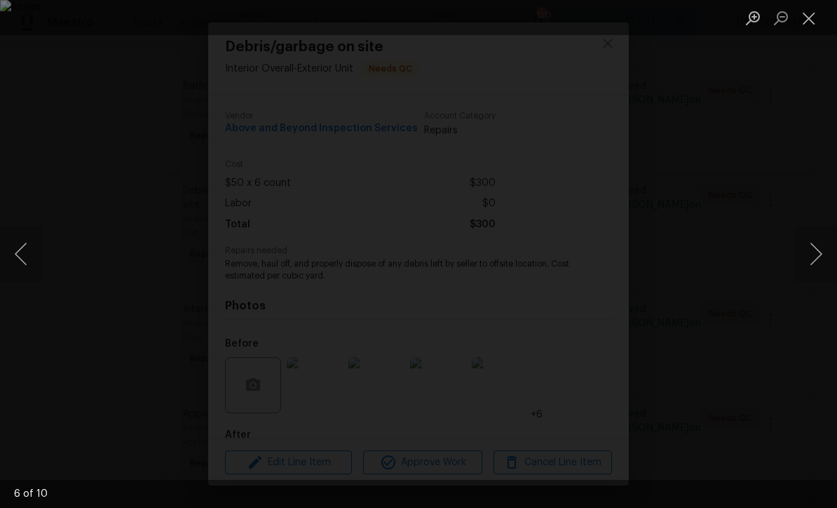
click at [810, 252] on button "Next image" at bounding box center [816, 254] width 42 height 56
click at [804, 11] on button "Close lightbox" at bounding box center [809, 18] width 28 height 25
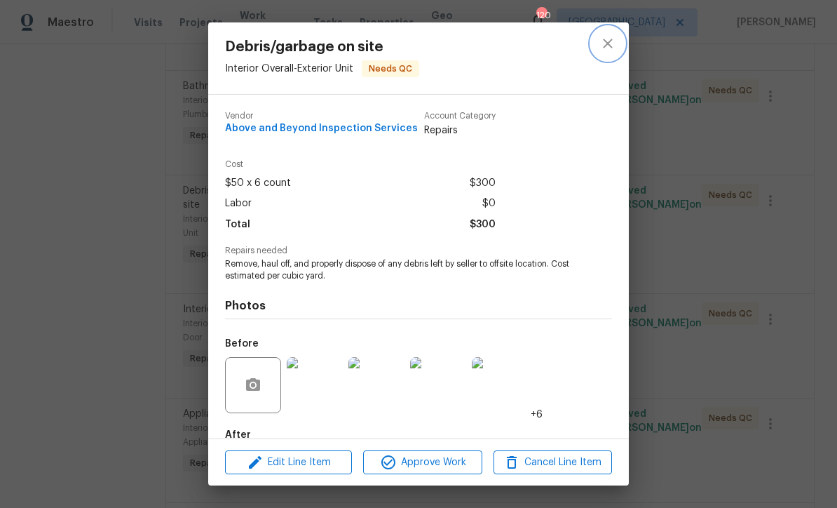
click at [605, 37] on icon "close" at bounding box center [608, 43] width 17 height 17
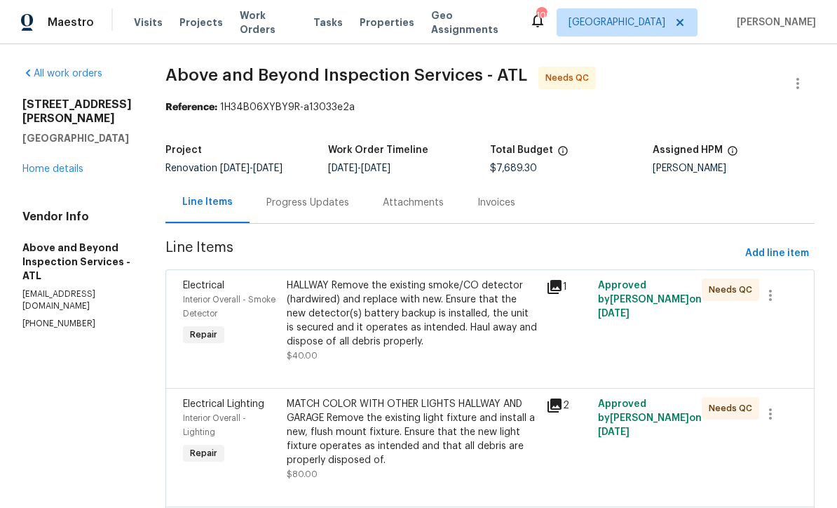
scroll to position [0, 0]
click at [797, 87] on icon "button" at bounding box center [798, 83] width 17 height 17
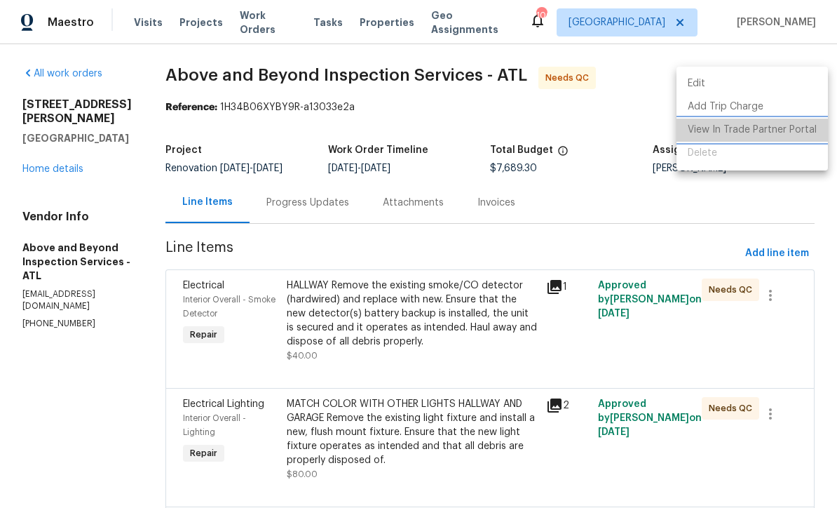
click at [774, 133] on li "View In Trade Partner Portal" at bounding box center [752, 130] width 151 height 23
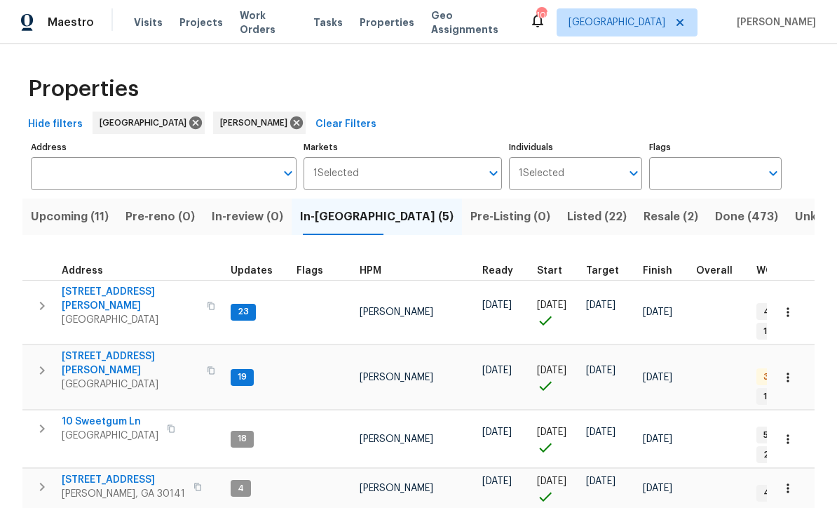
scroll to position [3, 0]
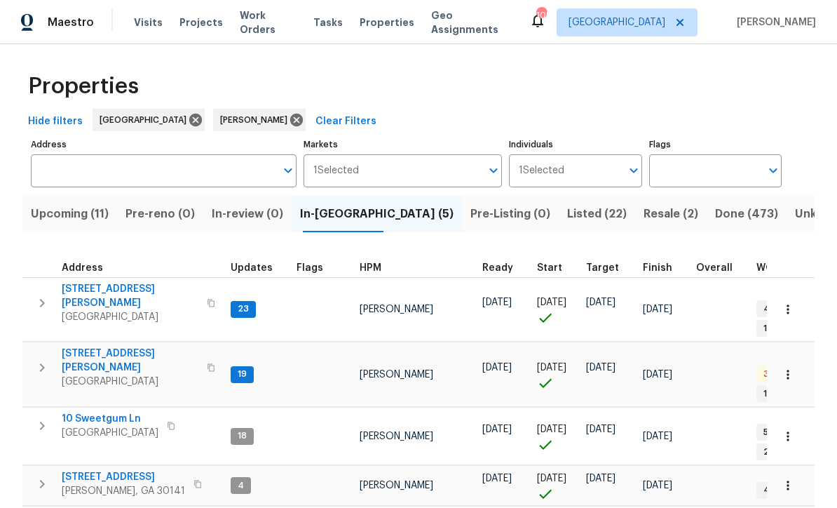
click at [55, 213] on span "Upcoming (11)" at bounding box center [70, 214] width 78 height 20
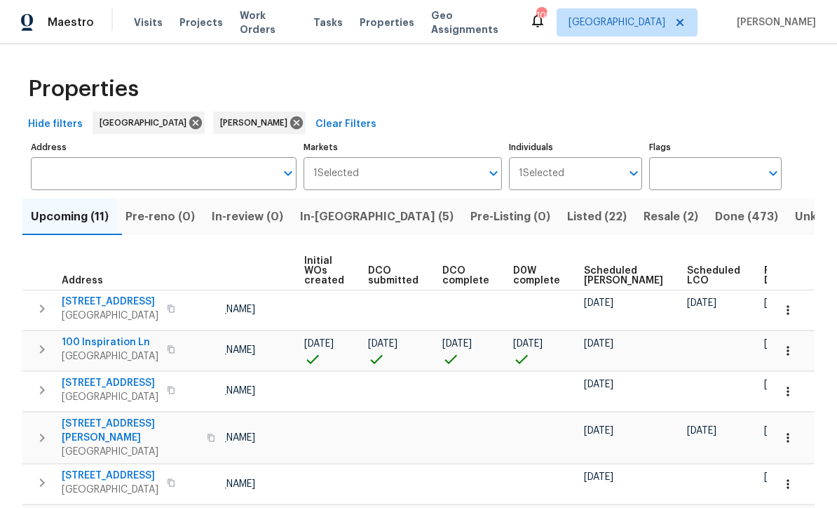
scroll to position [0, 99]
click at [765, 272] on span "Ready Date" at bounding box center [780, 276] width 31 height 20
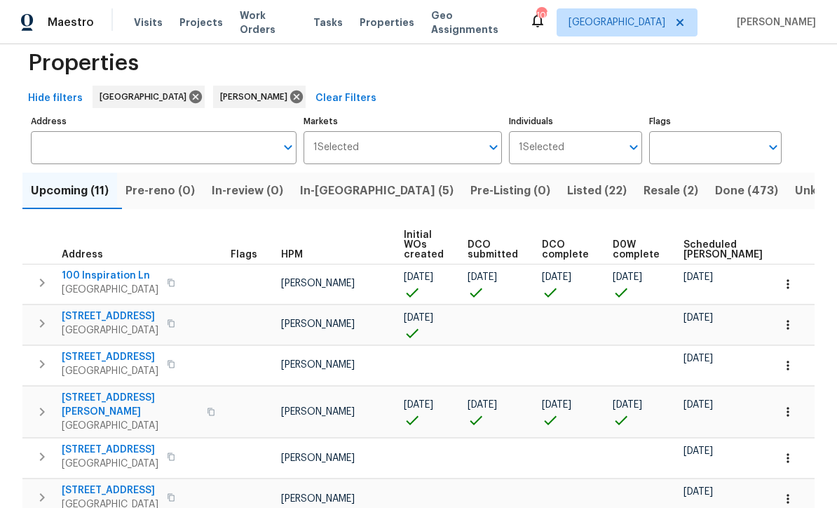
scroll to position [32, 0]
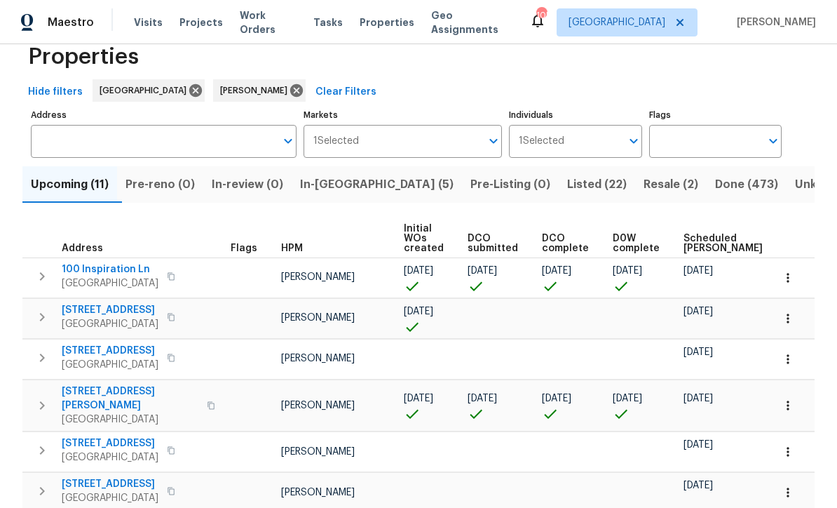
click at [794, 360] on icon "button" at bounding box center [788, 359] width 14 height 14
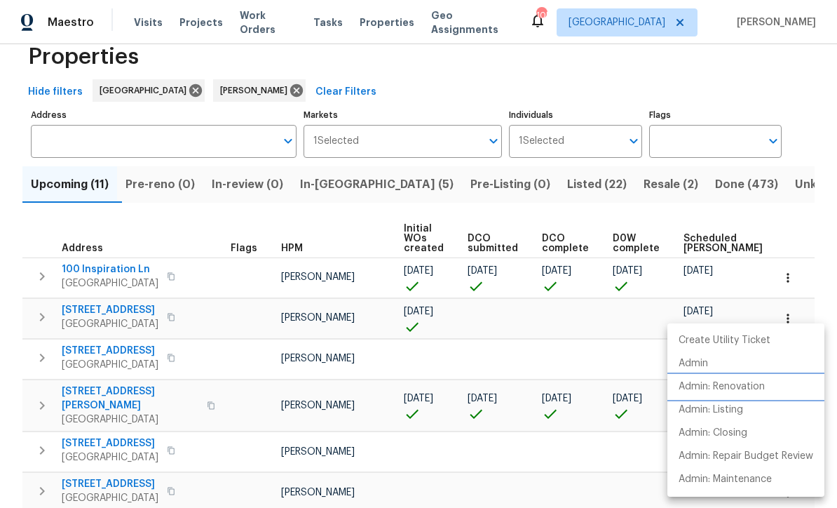
click at [737, 390] on p "Admin: Renovation" at bounding box center [722, 386] width 86 height 15
